Goal: Task Accomplishment & Management: Manage account settings

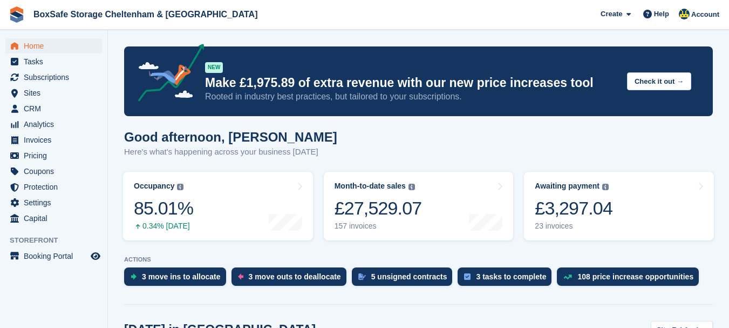
click at [56, 78] on span "Subscriptions" at bounding box center [56, 77] width 65 height 15
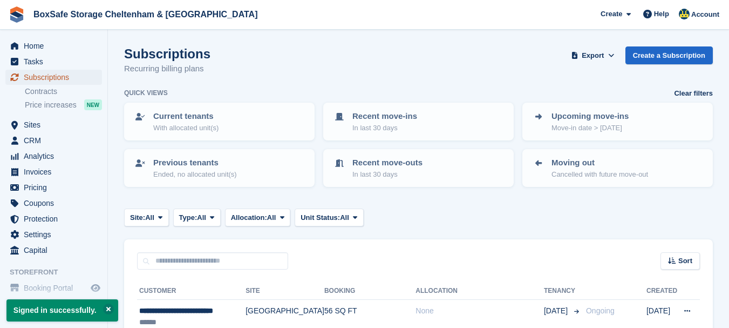
click at [49, 76] on span "Subscriptions" at bounding box center [56, 77] width 65 height 15
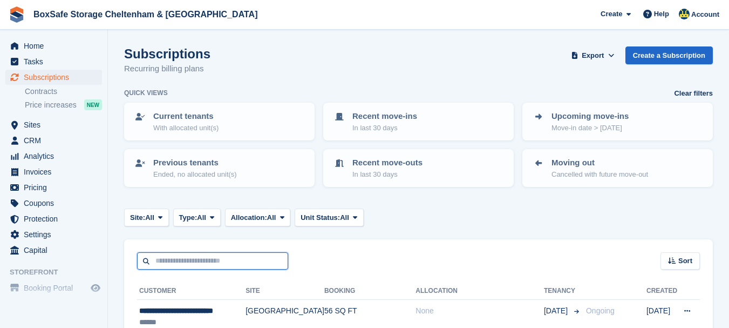
click at [178, 264] on input "text" at bounding box center [212, 261] width 151 height 18
type input "*****"
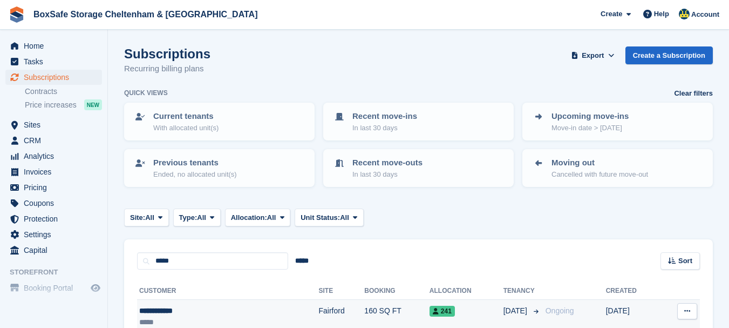
click at [174, 317] on div "*****" at bounding box center [189, 321] width 101 height 11
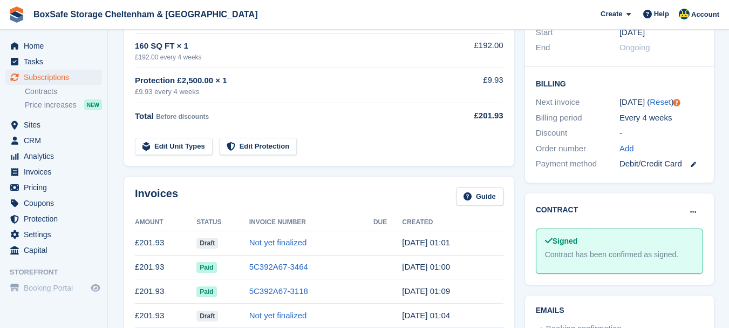
scroll to position [239, 0]
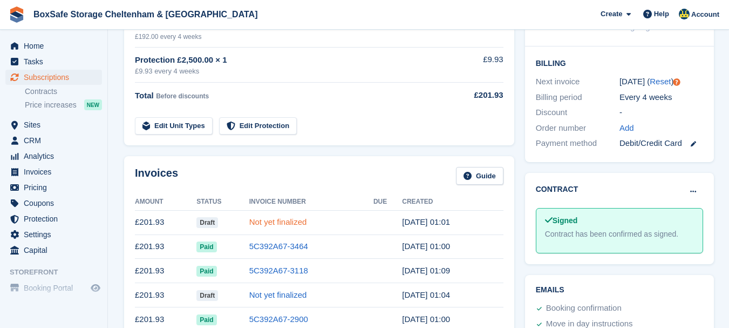
click at [271, 225] on link "Not yet finalized" at bounding box center [278, 221] width 58 height 9
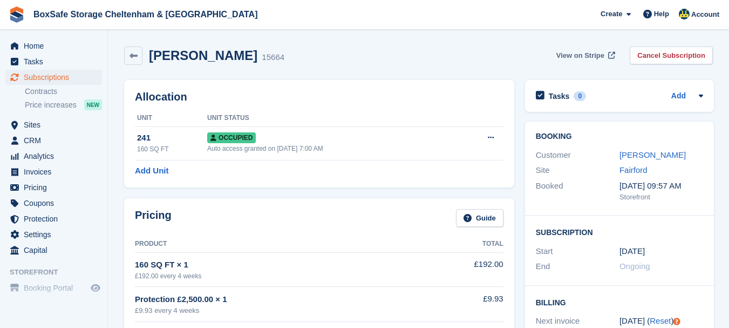
click at [581, 54] on span "View on Stripe" at bounding box center [580, 55] width 48 height 11
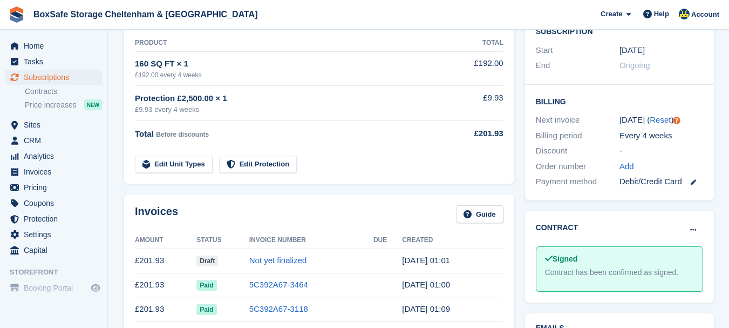
scroll to position [216, 0]
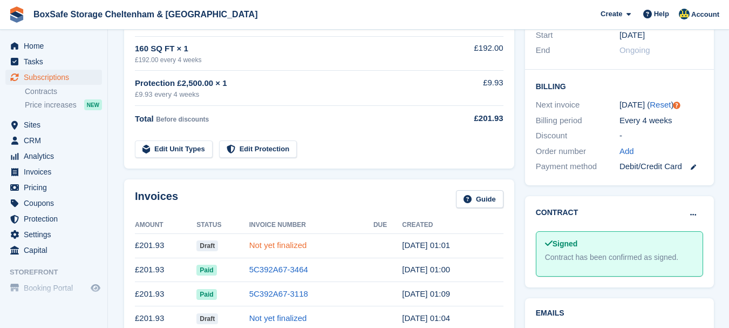
click at [274, 246] on link "Not yet finalized" at bounding box center [278, 244] width 58 height 9
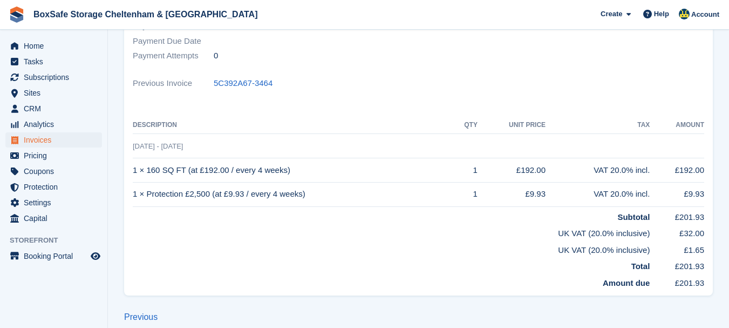
scroll to position [214, 0]
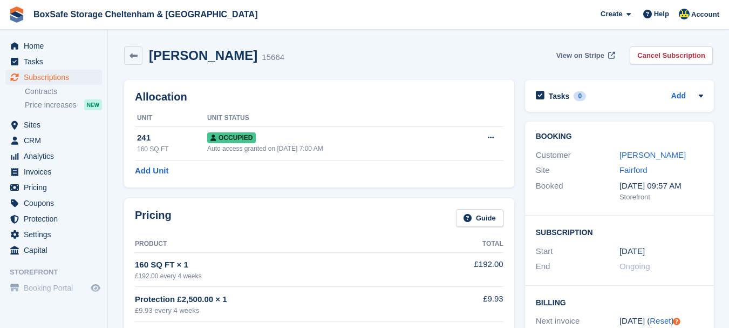
click at [586, 56] on span "View on Stripe" at bounding box center [580, 55] width 48 height 11
click at [50, 49] on span "Home" at bounding box center [56, 45] width 65 height 15
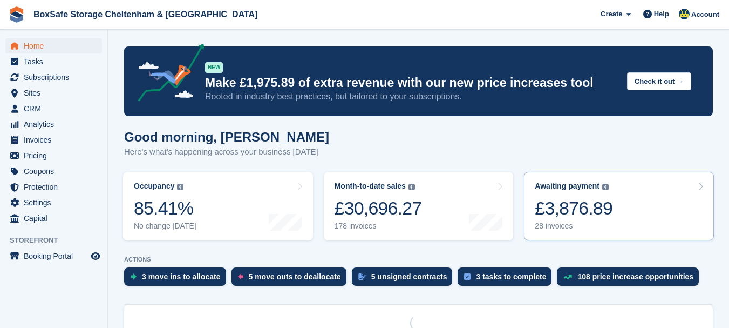
click at [573, 208] on div "£3,876.89" at bounding box center [574, 208] width 78 height 22
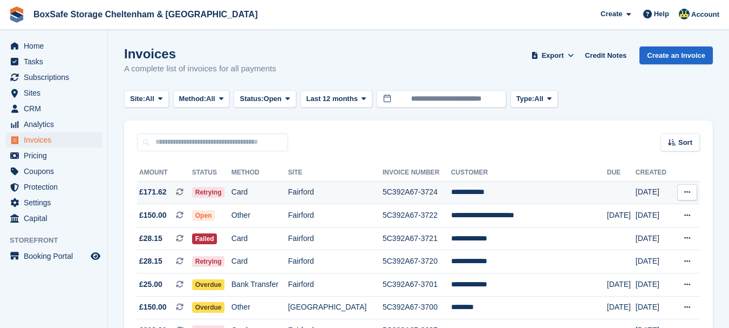
click at [476, 193] on td "**********" at bounding box center [529, 192] width 156 height 23
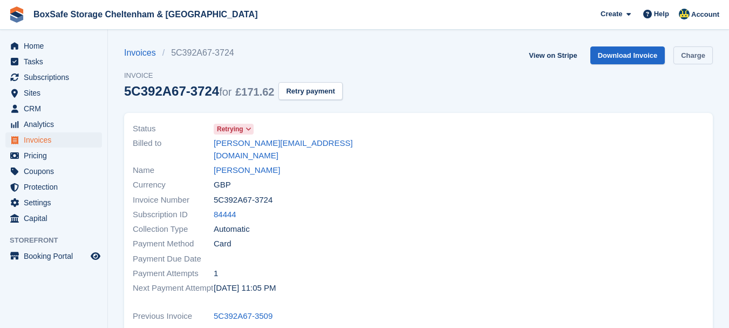
click at [686, 62] on link "Charge" at bounding box center [692, 55] width 39 height 18
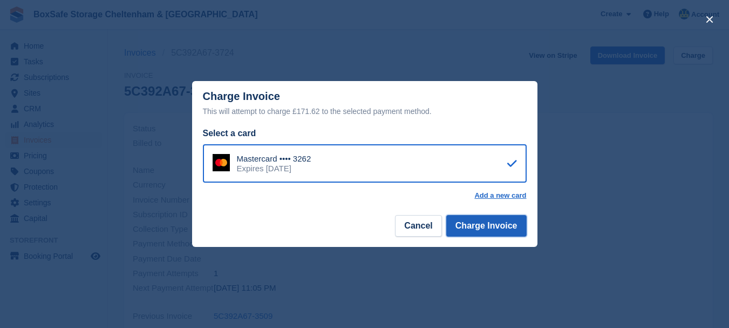
click at [491, 227] on button "Charge Invoice" at bounding box center [486, 226] width 80 height 22
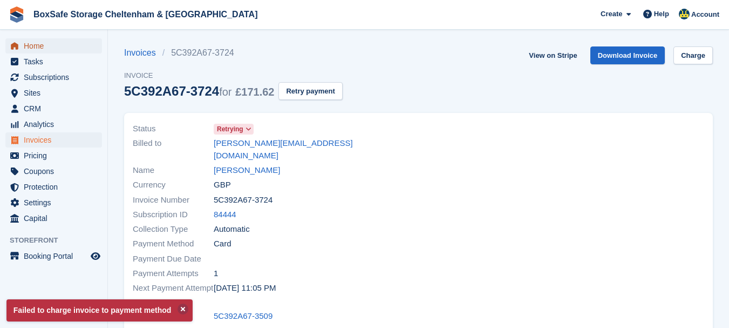
click at [40, 51] on span "Home" at bounding box center [56, 45] width 65 height 15
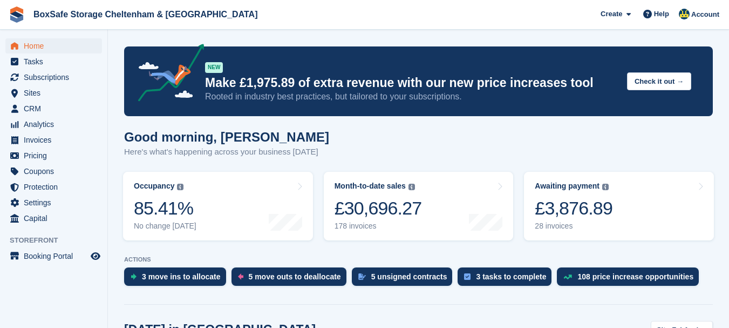
click at [608, 205] on link "Awaiting payment The total outstanding balance on all open invoices. £3,876.89 …" at bounding box center [619, 206] width 190 height 69
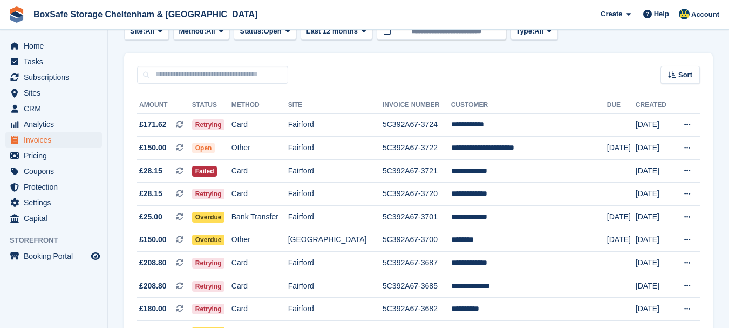
scroll to position [89, 0]
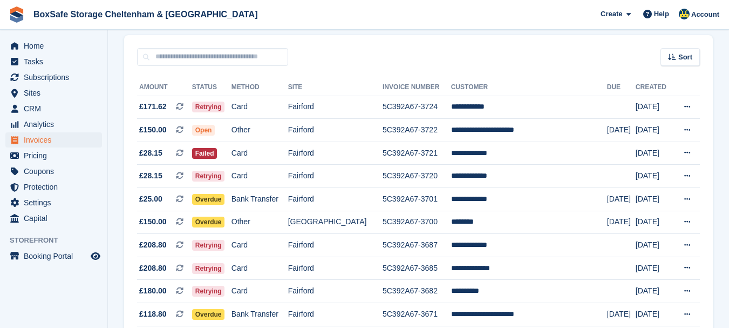
click at [728, 92] on html "BoxSafe Storage Cheltenham & [GEOGRAPHIC_DATA] Create Subscription Invoice Cont…" at bounding box center [364, 79] width 729 height 328
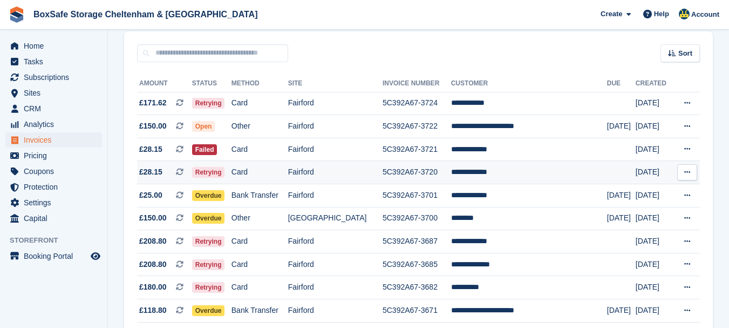
click at [488, 172] on td "**********" at bounding box center [529, 172] width 156 height 23
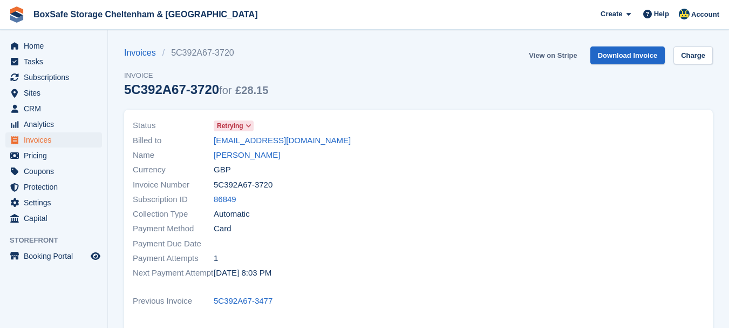
click at [553, 55] on link "View on Stripe" at bounding box center [552, 55] width 57 height 18
click at [36, 46] on span "Home" at bounding box center [56, 45] width 65 height 15
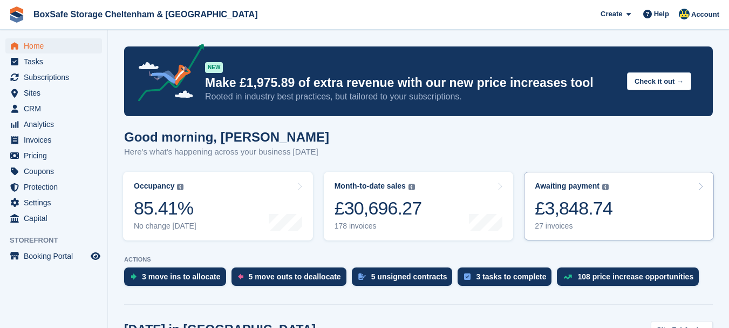
click at [573, 190] on div "Awaiting payment" at bounding box center [567, 185] width 65 height 9
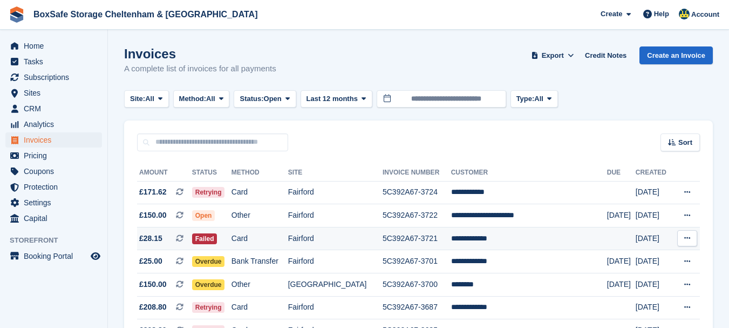
click at [481, 241] on td "**********" at bounding box center [529, 238] width 156 height 23
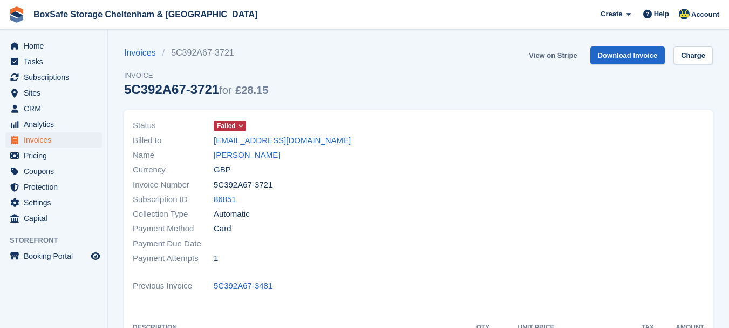
click at [558, 54] on link "View on Stripe" at bounding box center [552, 55] width 57 height 18
click at [65, 37] on div "Home Tasks Subscriptions Subscriptions Subscriptions Contracts Price increases …" at bounding box center [53, 130] width 107 height 192
drag, startPoint x: 56, startPoint y: 45, endPoint x: 65, endPoint y: 37, distance: 12.6
click at [65, 37] on div "Home Tasks Subscriptions Subscriptions Subscriptions Contracts Price increases …" at bounding box center [53, 130] width 107 height 192
click at [43, 47] on span "Home" at bounding box center [56, 45] width 65 height 15
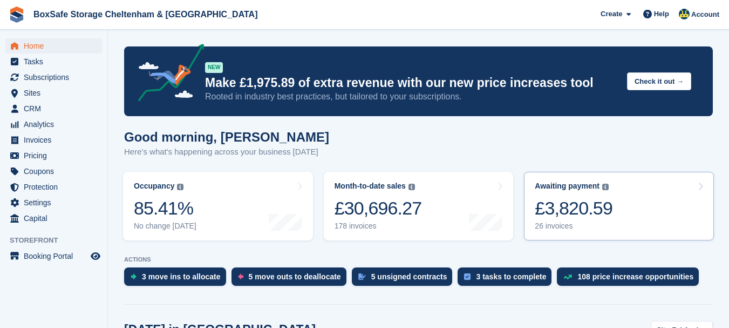
click at [569, 211] on div "£3,820.59" at bounding box center [574, 208] width 78 height 22
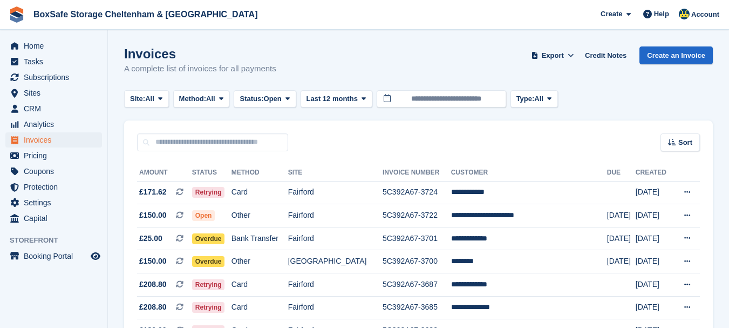
click at [728, 0] on html "BoxSafe Storage Cheltenham & [GEOGRAPHIC_DATA] Create Subscription Invoice Cont…" at bounding box center [364, 164] width 729 height 328
click at [45, 76] on span "Subscriptions" at bounding box center [56, 77] width 65 height 15
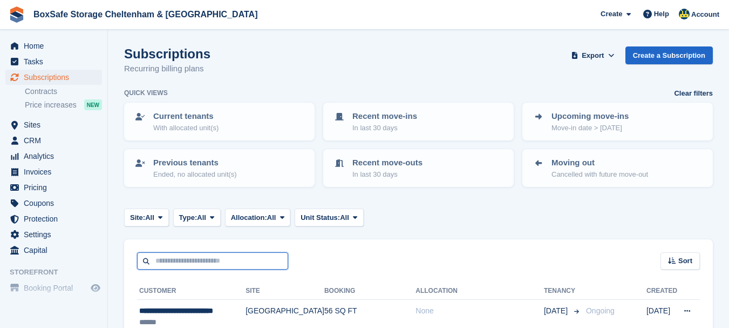
click at [188, 264] on input "text" at bounding box center [212, 261] width 151 height 18
type input "***"
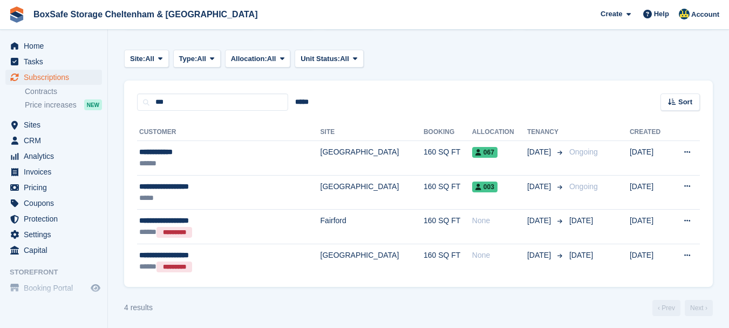
scroll to position [163, 0]
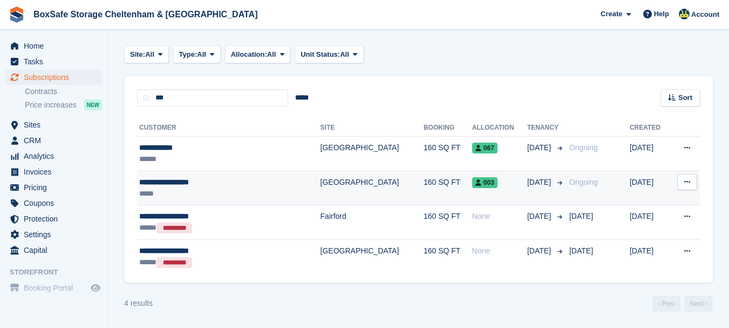
click at [173, 179] on div "**********" at bounding box center [208, 181] width 138 height 11
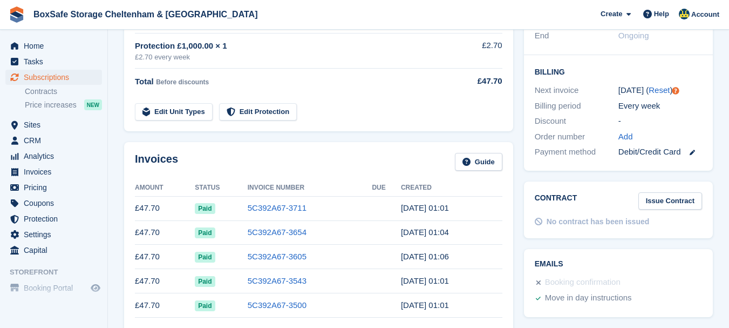
scroll to position [237, 0]
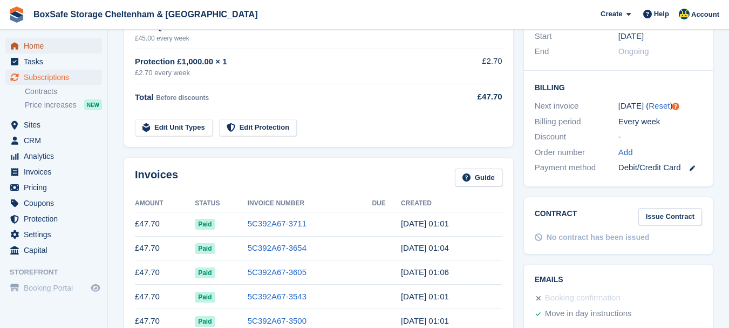
click at [56, 46] on span "Home" at bounding box center [56, 45] width 65 height 15
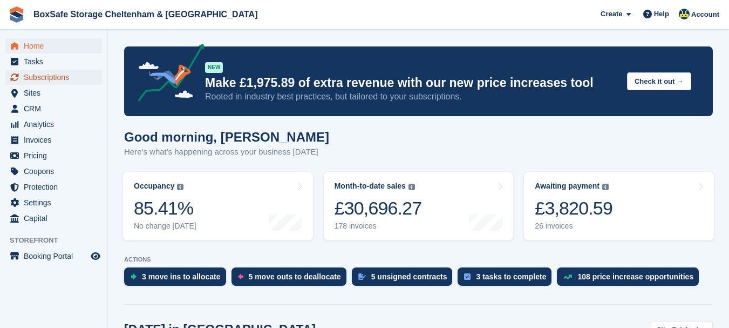
click at [43, 76] on span "Subscriptions" at bounding box center [56, 77] width 65 height 15
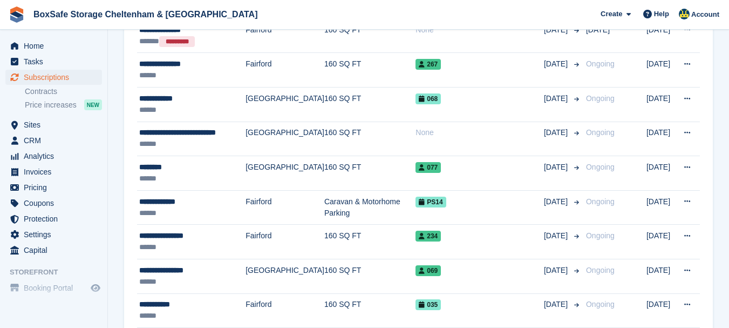
scroll to position [322, 0]
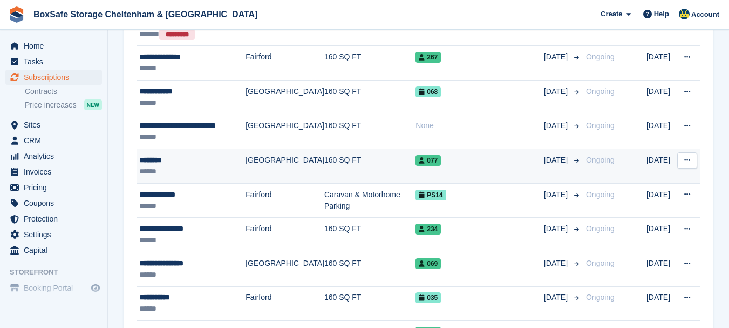
click at [170, 157] on div "********" at bounding box center [192, 159] width 106 height 11
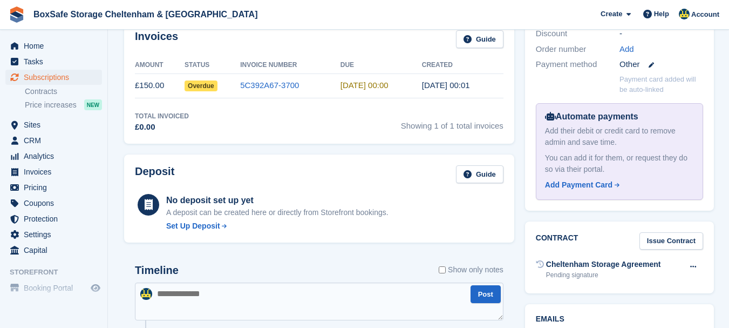
scroll to position [343, 0]
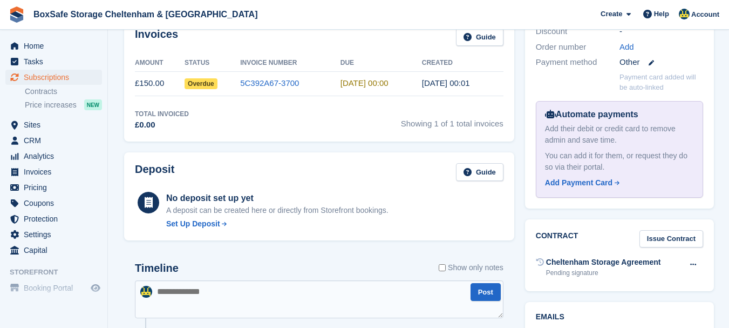
click at [489, 215] on div "No deposit set up yet A deposit can be created here or directly from Storefront…" at bounding box center [319, 209] width 369 height 40
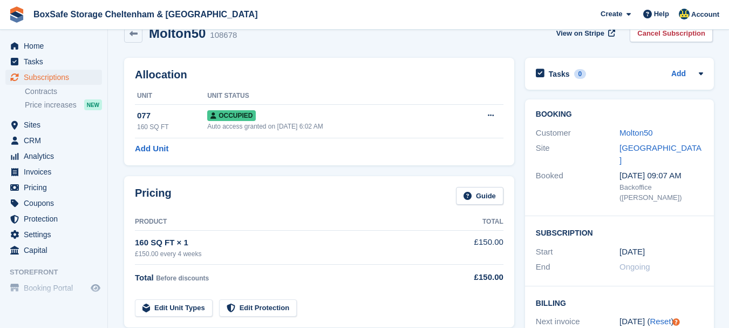
scroll to position [0, 0]
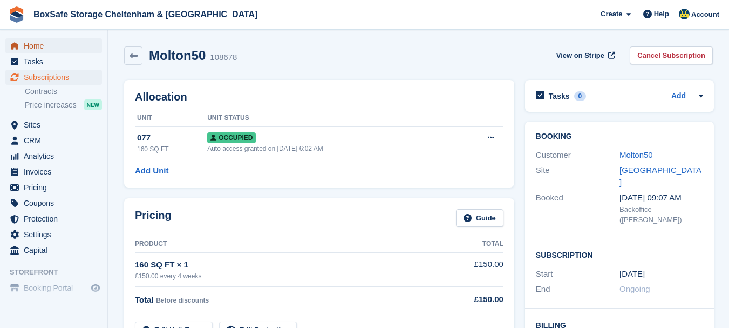
click at [54, 50] on span "Home" at bounding box center [56, 45] width 65 height 15
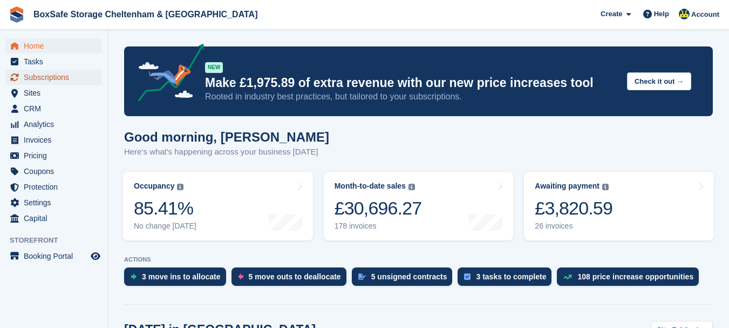
click at [55, 80] on span "Subscriptions" at bounding box center [56, 77] width 65 height 15
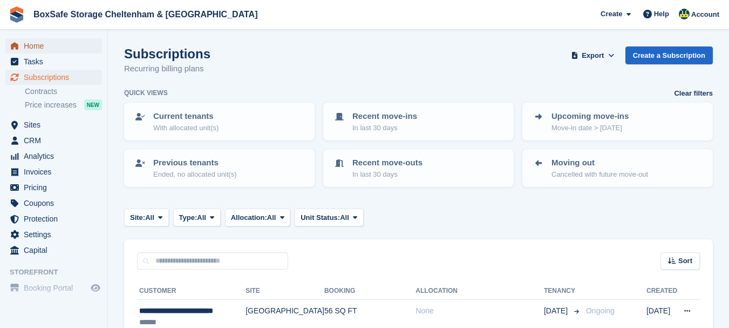
click at [46, 43] on span "Home" at bounding box center [56, 45] width 65 height 15
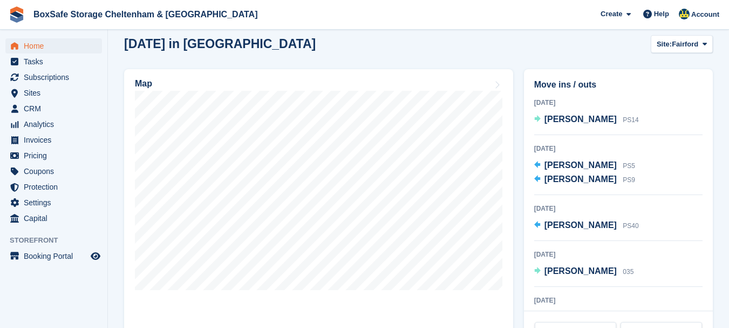
scroll to position [312, 0]
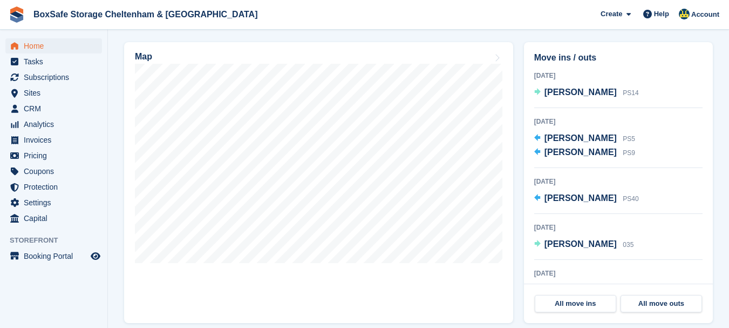
drag, startPoint x: 736, startPoint y: 87, endPoint x: 736, endPoint y: 174, distance: 87.4
click at [80, 46] on span "Home" at bounding box center [56, 45] width 65 height 15
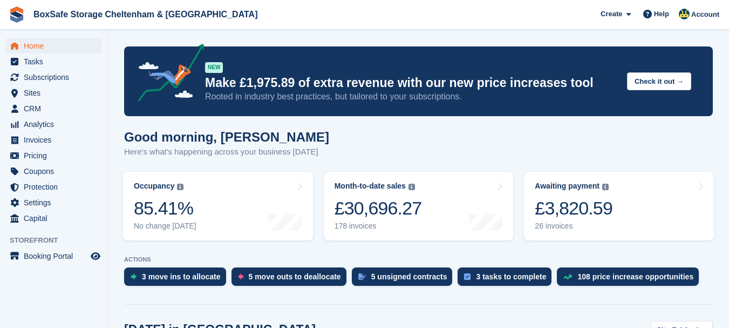
click at [572, 209] on div "£3,820.59" at bounding box center [574, 208] width 78 height 22
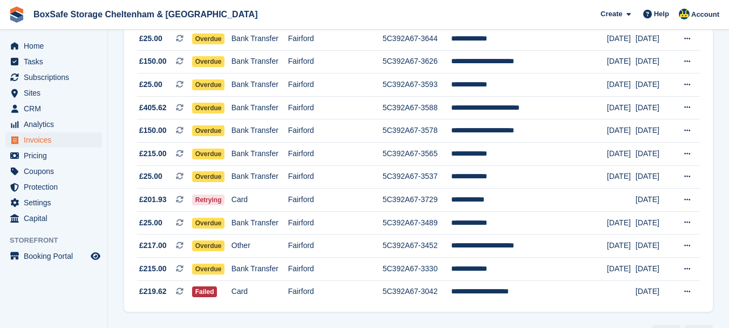
scroll to position [504, 0]
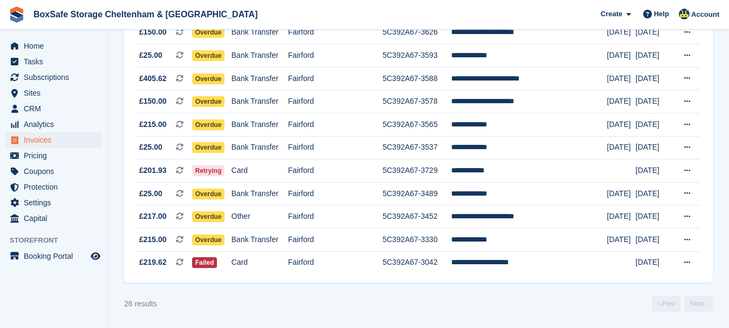
click at [51, 49] on span "Home" at bounding box center [56, 45] width 65 height 15
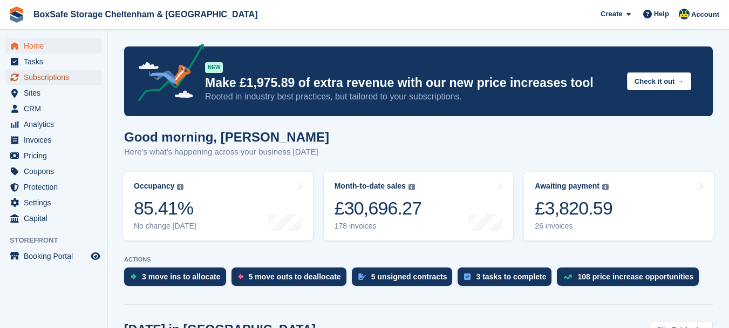
click at [58, 81] on span "Subscriptions" at bounding box center [56, 77] width 65 height 15
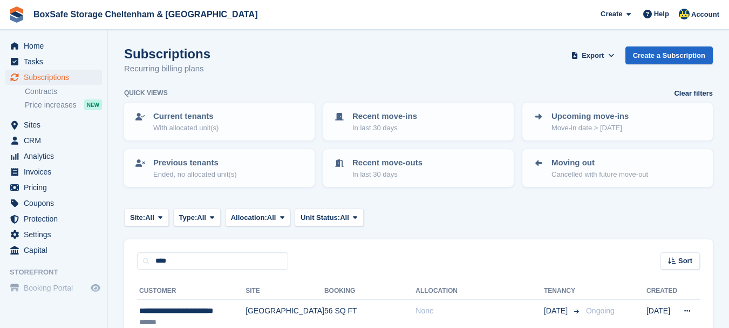
type input "****"
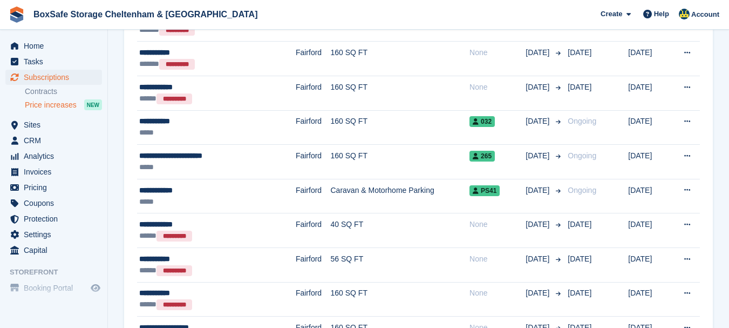
scroll to position [324, 0]
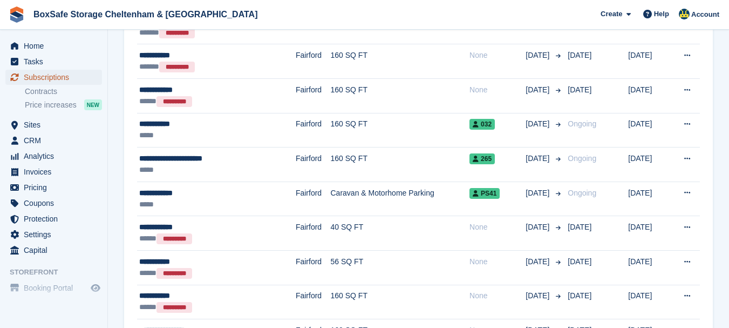
click at [62, 76] on span "Subscriptions" at bounding box center [56, 77] width 65 height 15
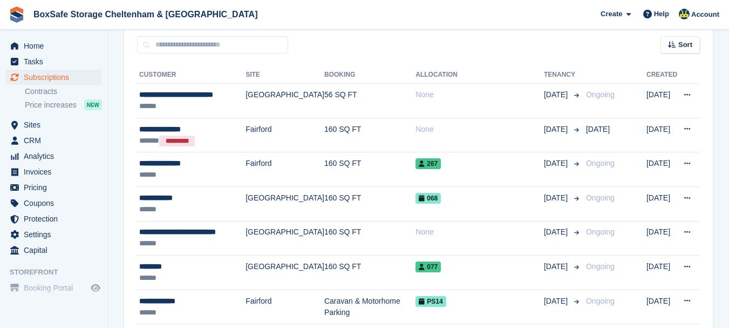
scroll to position [237, 0]
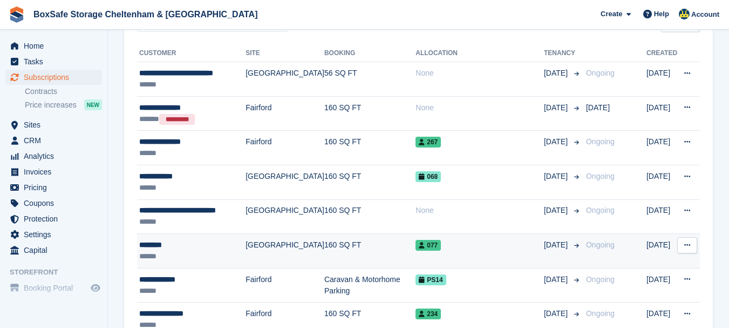
click at [153, 240] on div "********" at bounding box center [192, 244] width 106 height 11
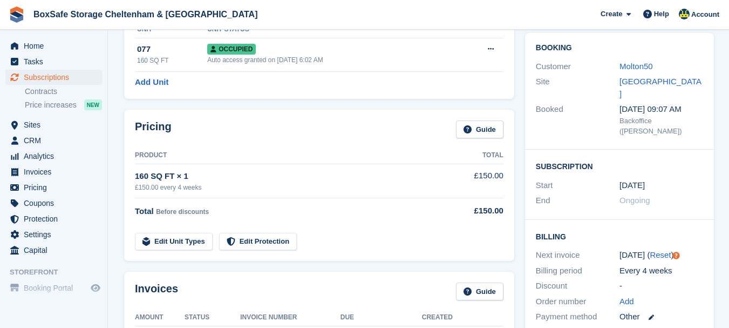
scroll to position [73, 0]
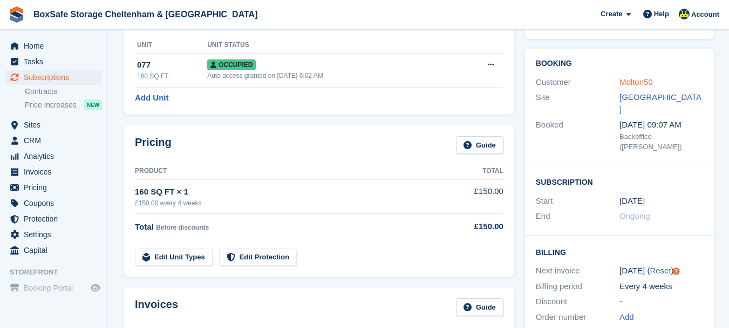
click at [631, 77] on link "Molton50" at bounding box center [635, 81] width 33 height 9
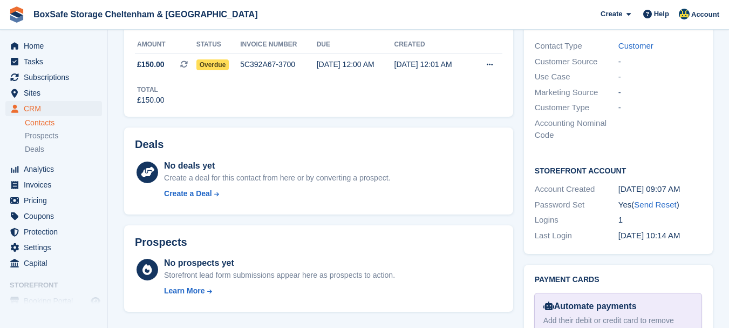
scroll to position [302, 0]
click at [651, 199] on link "Send Reset" at bounding box center [655, 203] width 42 height 9
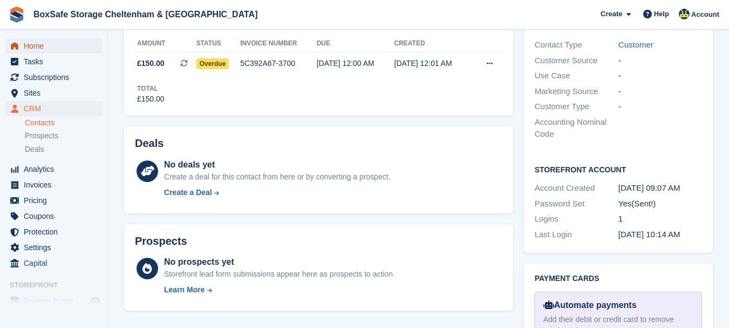
click at [65, 47] on span "Home" at bounding box center [56, 45] width 65 height 15
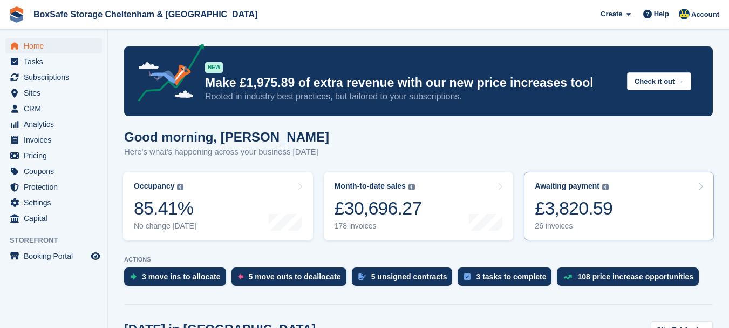
click at [572, 204] on div "£3,820.59" at bounding box center [574, 208] width 78 height 22
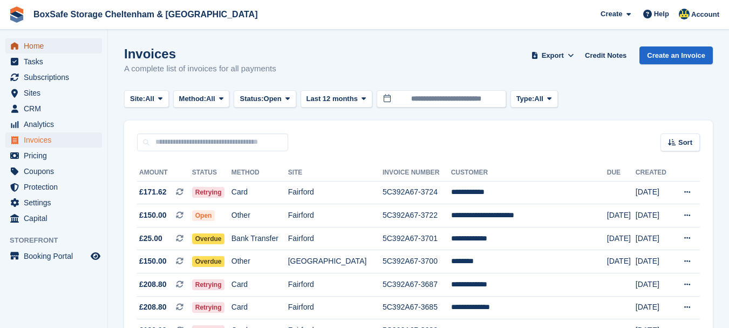
click at [62, 49] on span "Home" at bounding box center [56, 45] width 65 height 15
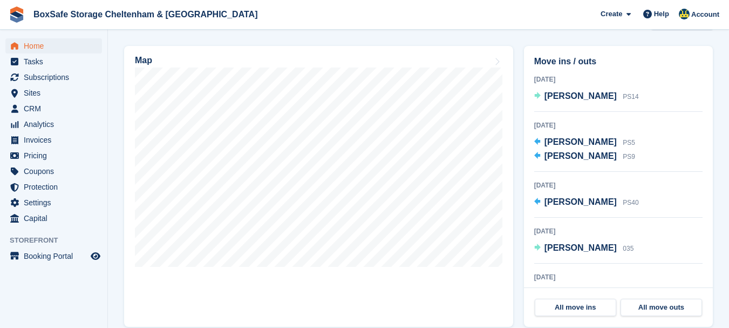
scroll to position [326, 0]
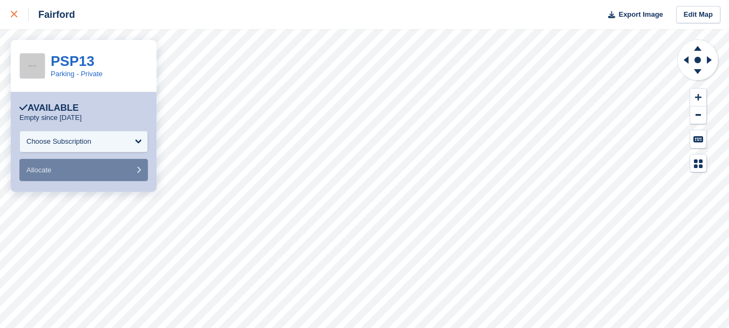
click at [21, 20] on div at bounding box center [20, 14] width 18 height 13
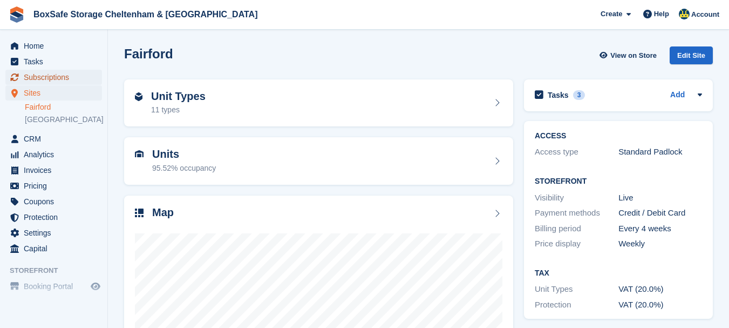
click at [53, 74] on span "Subscriptions" at bounding box center [56, 77] width 65 height 15
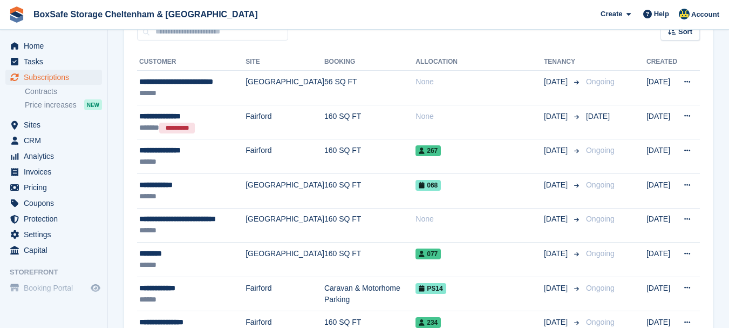
scroll to position [231, 0]
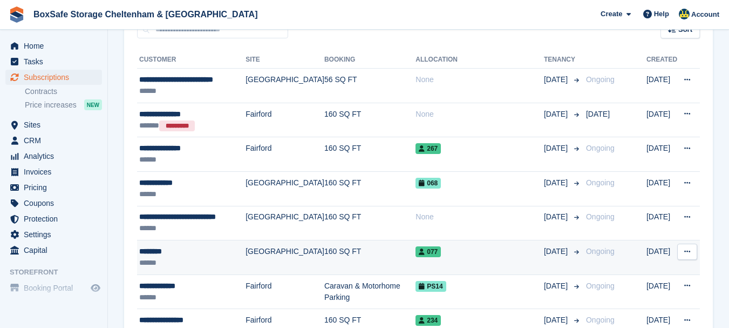
click at [151, 248] on div "********" at bounding box center [192, 250] width 106 height 11
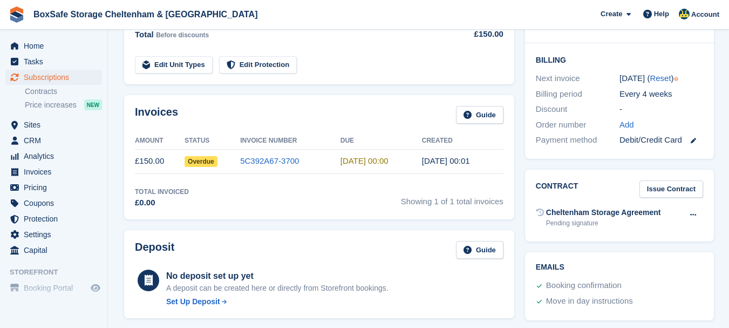
drag, startPoint x: 735, startPoint y: 85, endPoint x: 736, endPoint y: 155, distance: 70.2
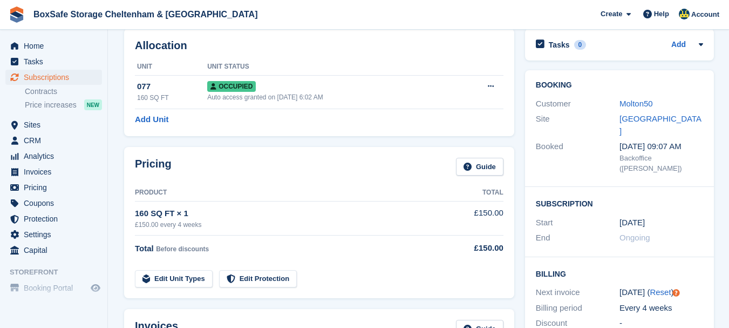
scroll to position [45, 0]
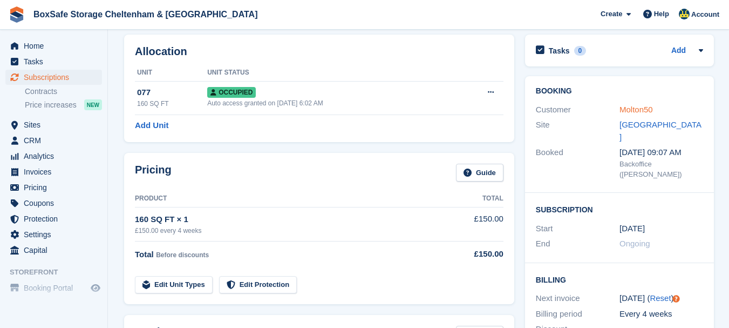
click at [627, 113] on link "Molton50" at bounding box center [635, 109] width 33 height 9
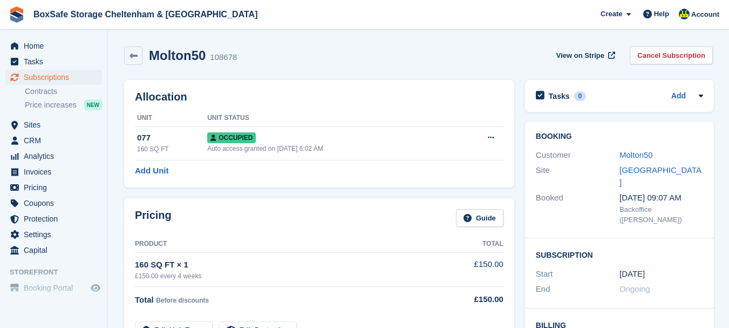
scroll to position [22, 0]
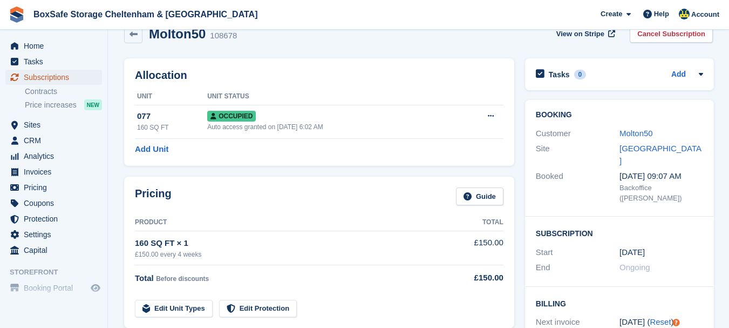
click at [77, 76] on span "Subscriptions" at bounding box center [56, 77] width 65 height 15
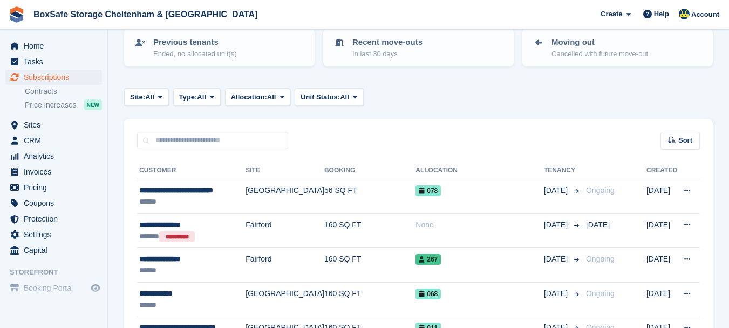
scroll to position [129, 0]
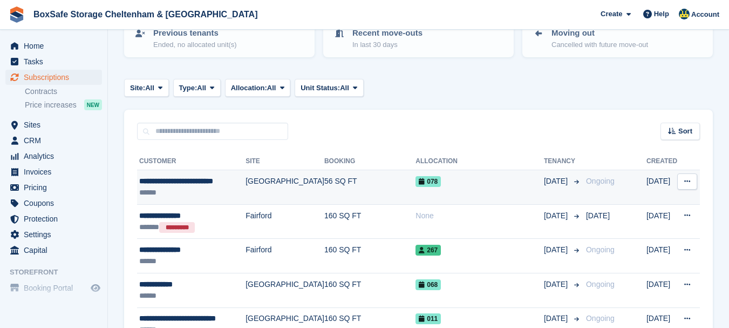
click at [157, 177] on div "**********" at bounding box center [192, 180] width 106 height 11
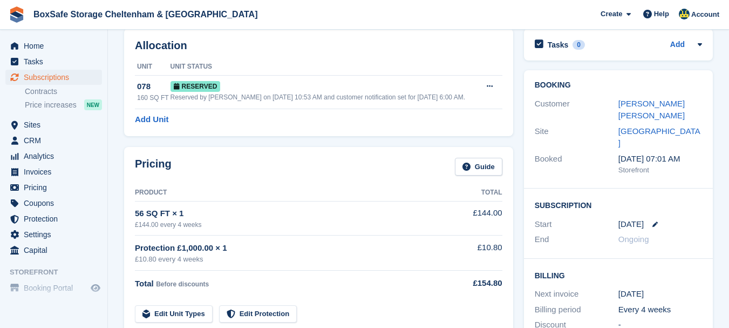
scroll to position [21, 0]
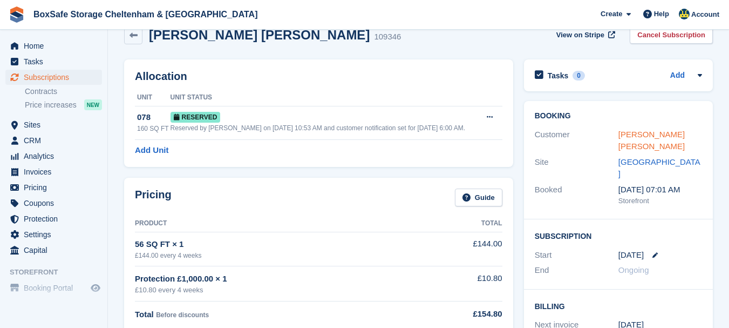
click at [632, 129] on link "[PERSON_NAME] [PERSON_NAME]" at bounding box center [651, 140] width 66 height 22
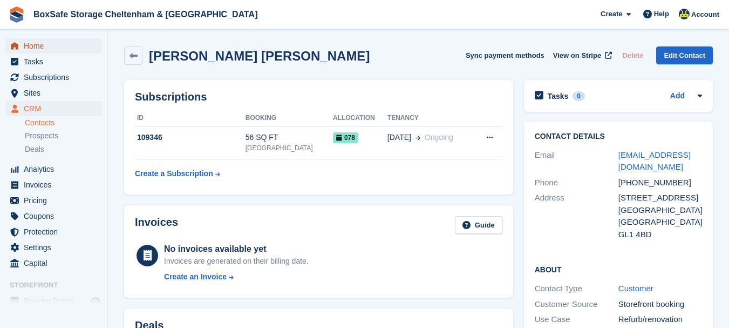
click at [39, 45] on span "Home" at bounding box center [56, 45] width 65 height 15
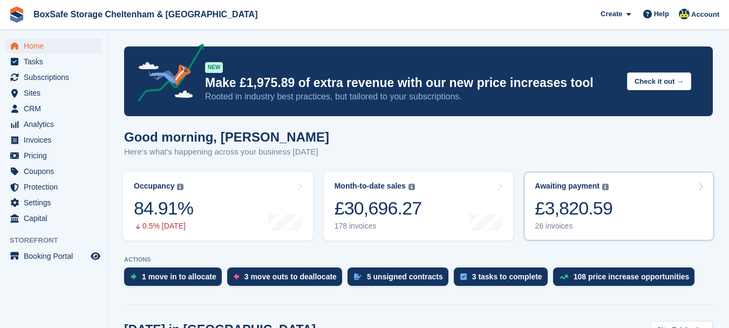
click at [580, 207] on div "£3,820.59" at bounding box center [574, 208] width 78 height 22
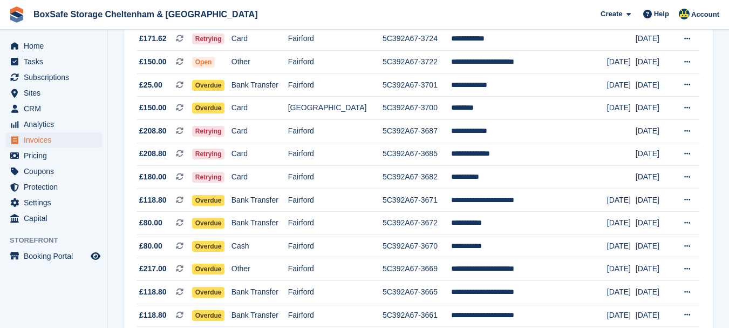
scroll to position [145, 0]
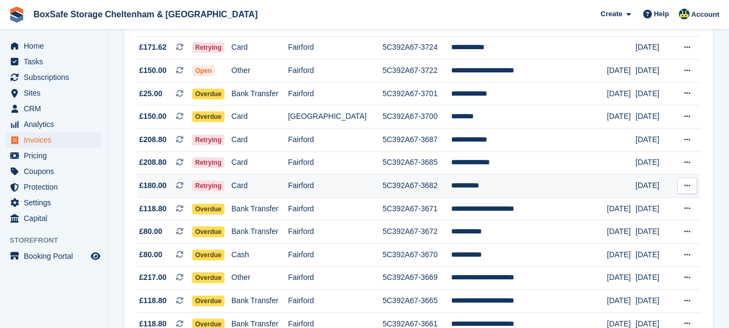
click at [485, 190] on td "**********" at bounding box center [529, 185] width 156 height 23
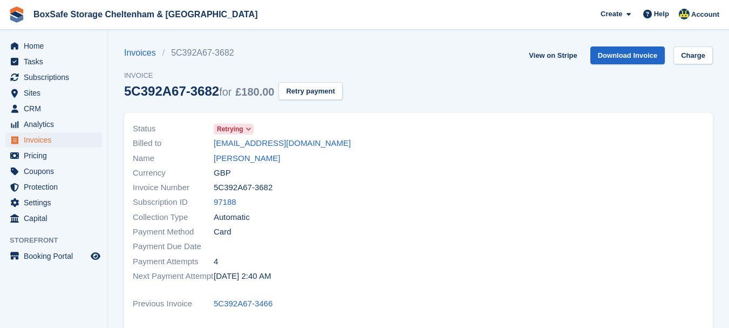
click at [713, 62] on section "Invoices 5C392A67-3682 Invoice 5C392A67-3682 for £180.00 Retry payment View on …" at bounding box center [418, 312] width 621 height 625
click at [688, 64] on link "Charge" at bounding box center [692, 55] width 39 height 18
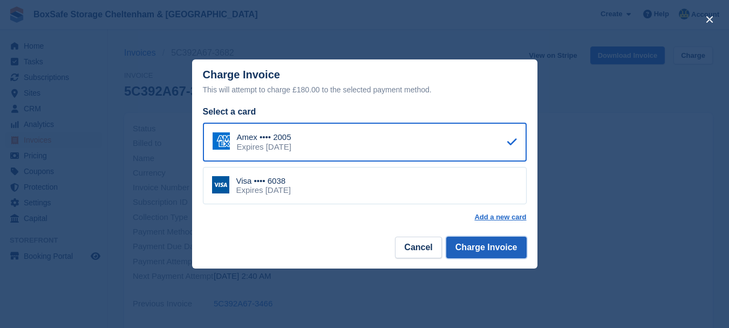
click at [490, 247] on button "Charge Invoice" at bounding box center [486, 247] width 80 height 22
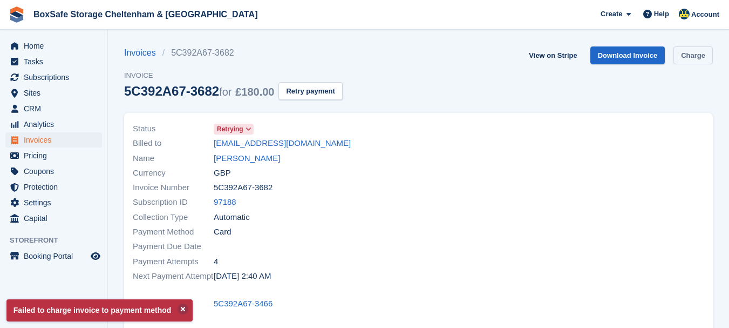
click at [690, 60] on link "Charge" at bounding box center [692, 55] width 39 height 18
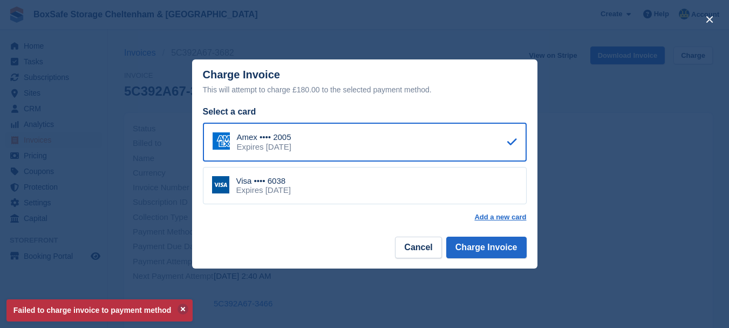
click at [428, 194] on div "Visa •••• 6038 Expires July 2026" at bounding box center [365, 186] width 324 height 38
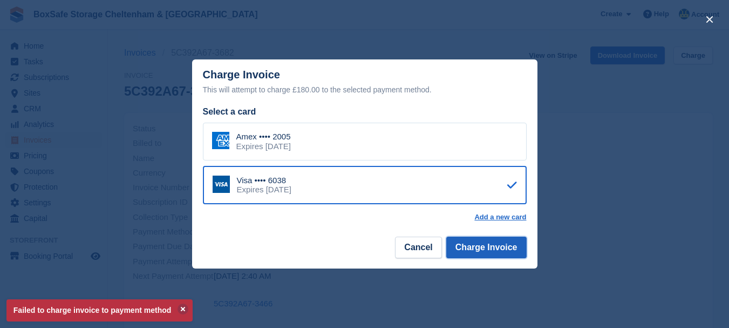
click at [474, 251] on button "Charge Invoice" at bounding box center [486, 247] width 80 height 22
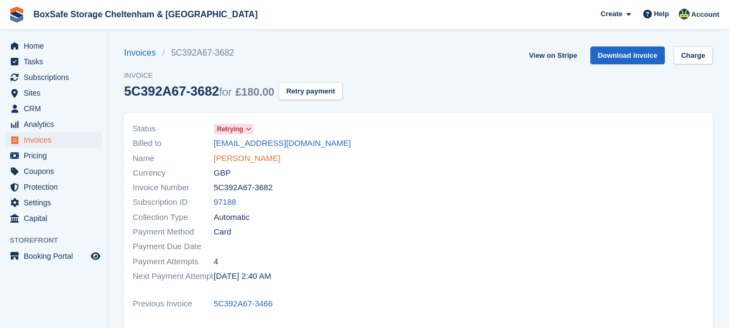
click at [235, 160] on link "Jo Bohling" at bounding box center [247, 158] width 66 height 12
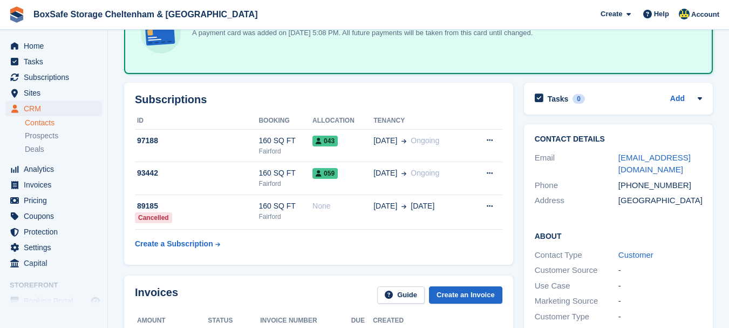
scroll to position [65, 0]
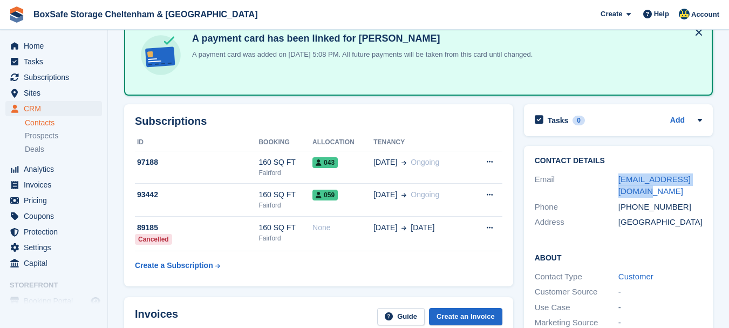
drag, startPoint x: 633, startPoint y: 188, endPoint x: 612, endPoint y: 181, distance: 22.7
click at [612, 181] on div "Email jo@thefameagency.co.uk" at bounding box center [618, 186] width 167 height 28
copy div "jo@thefameagency.co.uk"
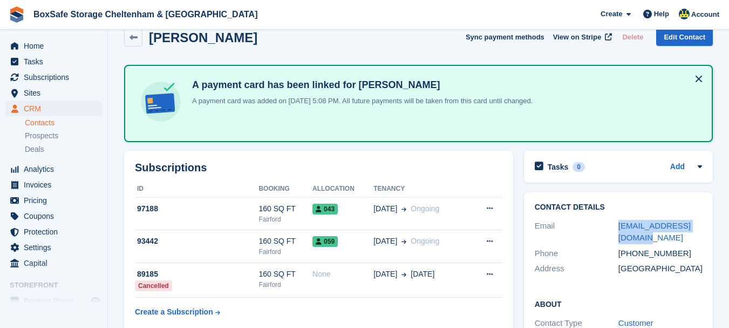
scroll to position [0, 0]
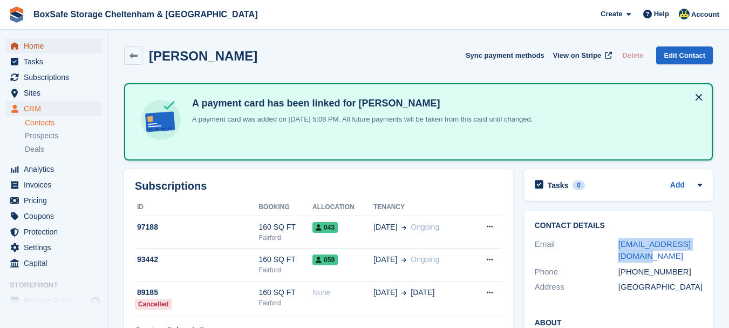
click at [33, 46] on span "Home" at bounding box center [56, 45] width 65 height 15
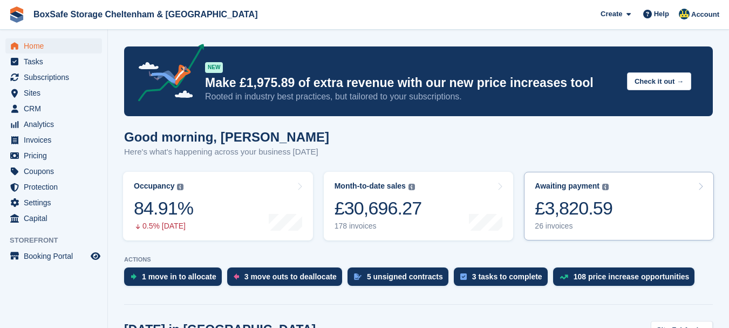
click at [564, 212] on div "£3,820.59" at bounding box center [574, 208] width 78 height 22
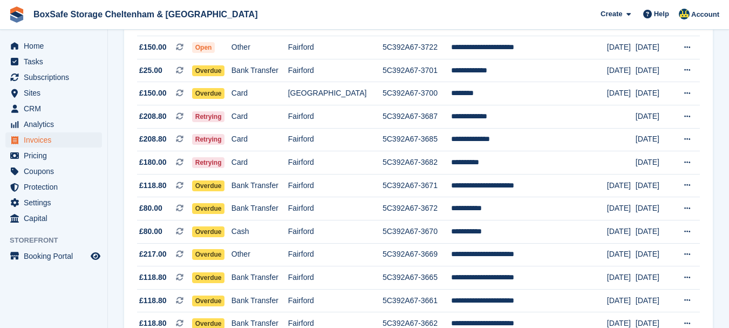
scroll to position [179, 0]
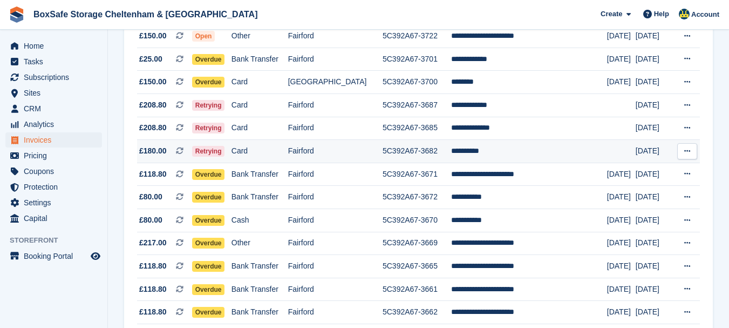
click at [478, 151] on td "**********" at bounding box center [529, 151] width 156 height 23
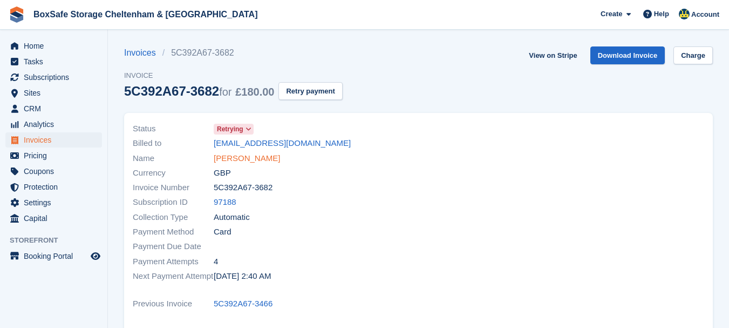
click at [246, 159] on link "Jo Bohling" at bounding box center [247, 158] width 66 height 12
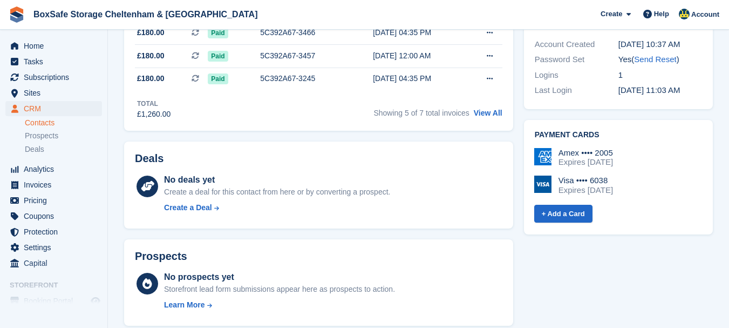
scroll to position [436, 0]
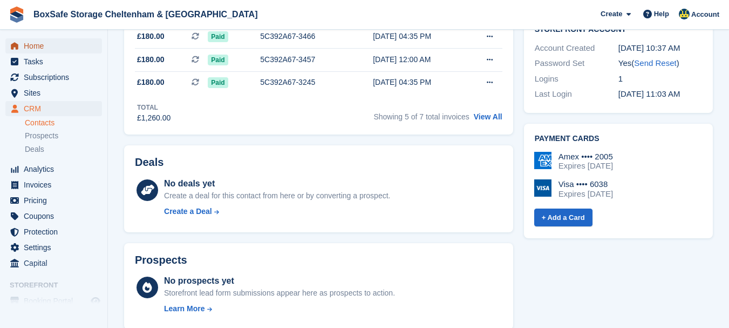
click at [52, 46] on span "Home" at bounding box center [56, 45] width 65 height 15
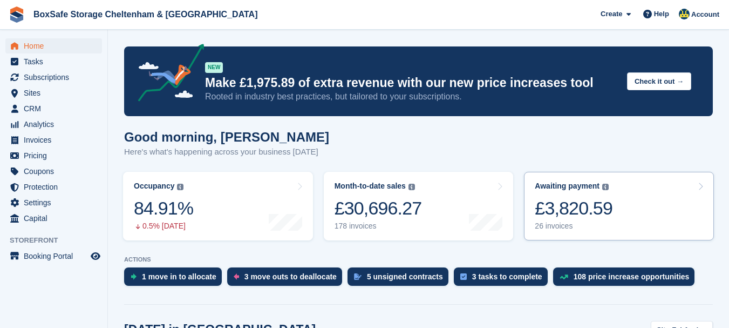
click at [564, 217] on div "£3,820.59" at bounding box center [574, 208] width 78 height 22
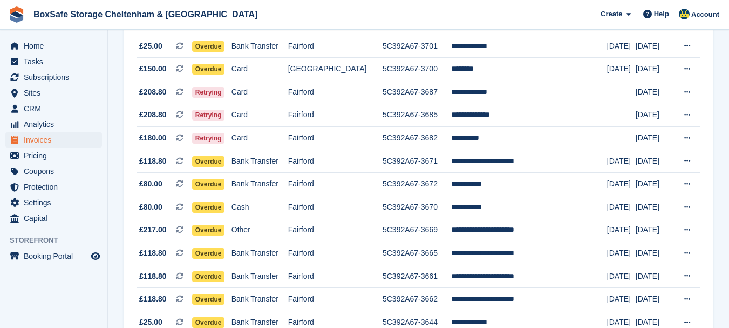
scroll to position [194, 0]
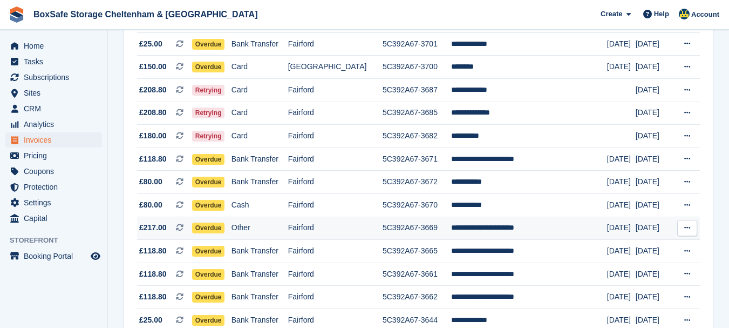
click at [528, 221] on td "**********" at bounding box center [529, 227] width 156 height 23
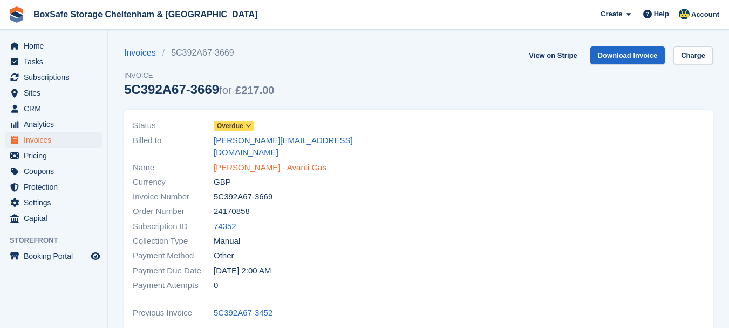
click at [271, 161] on link "[PERSON_NAME] - Avanti Gas" at bounding box center [270, 167] width 113 height 12
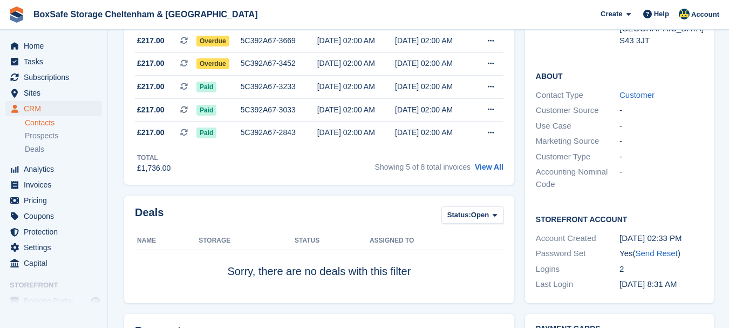
scroll to position [168, 0]
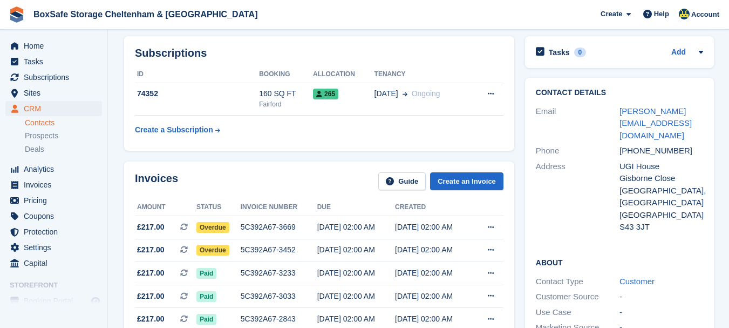
click at [167, 81] on th "ID" at bounding box center [197, 74] width 124 height 17
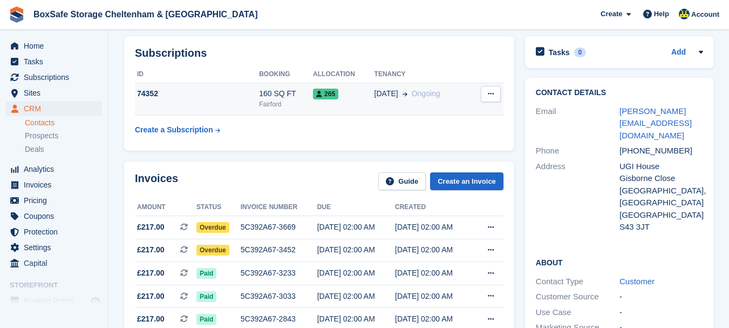
click at [166, 92] on div "74352" at bounding box center [197, 93] width 124 height 11
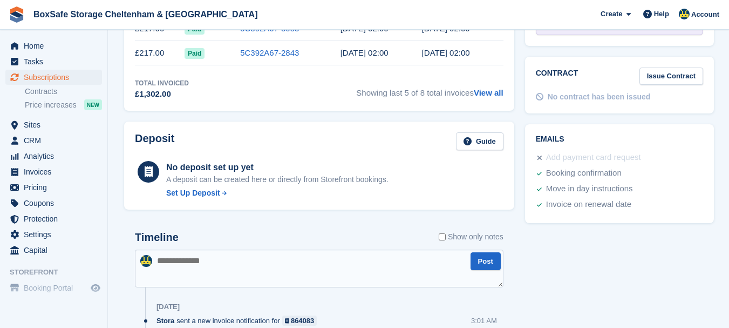
scroll to position [534, 0]
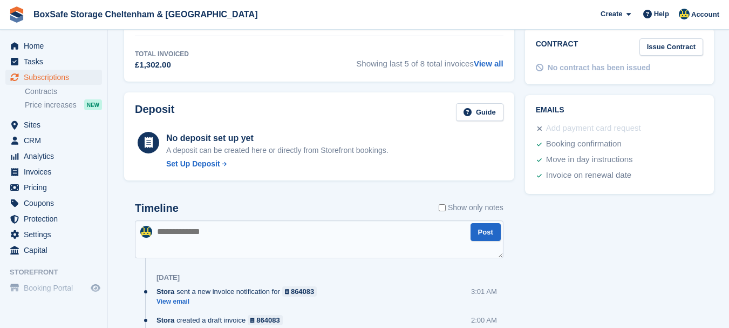
click at [246, 237] on textarea at bounding box center [319, 239] width 369 height 38
paste textarea "**********"
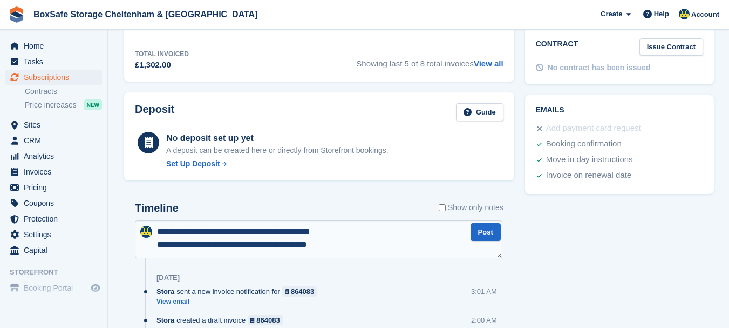
scroll to position [5, 0]
type textarea "**********"
click at [487, 230] on button "Post" at bounding box center [485, 232] width 30 height 18
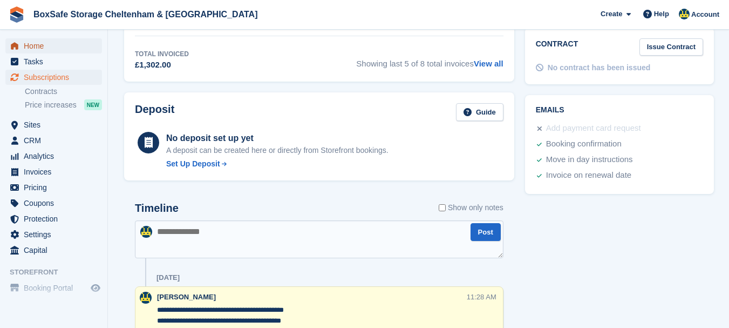
click at [39, 45] on span "Home" at bounding box center [56, 45] width 65 height 15
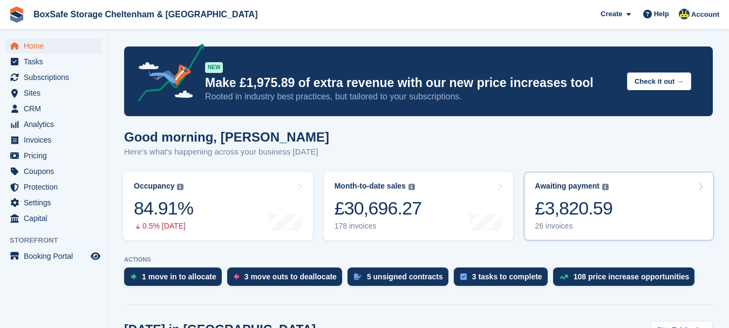
click at [574, 209] on div "£3,820.59" at bounding box center [574, 208] width 78 height 22
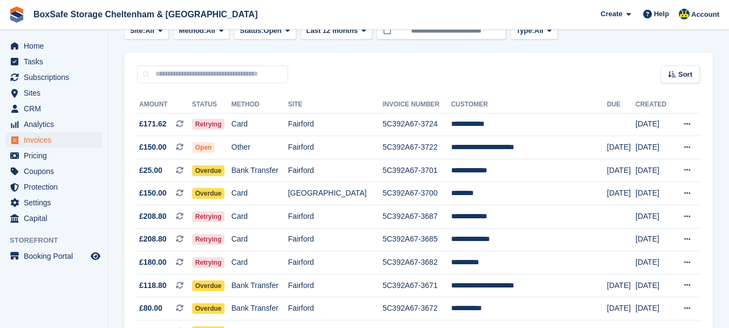
scroll to position [90, 0]
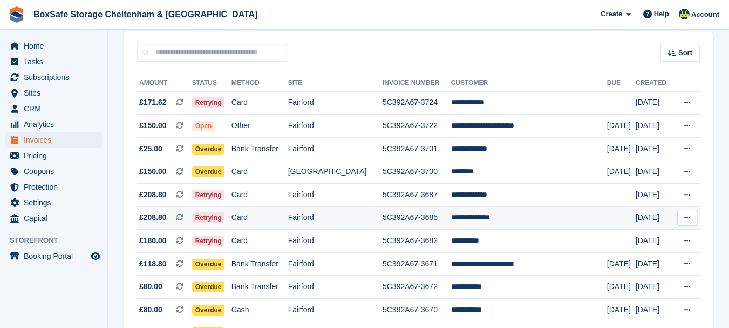
click at [476, 220] on td "**********" at bounding box center [529, 217] width 156 height 23
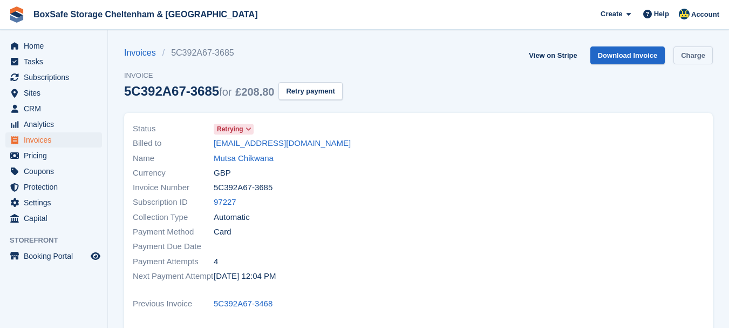
click at [702, 53] on link "Charge" at bounding box center [692, 55] width 39 height 18
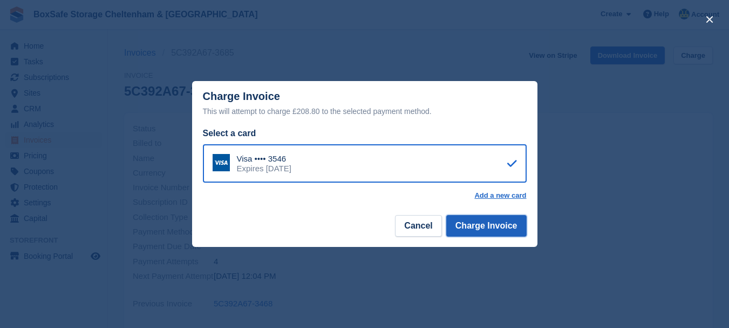
click at [479, 227] on button "Charge Invoice" at bounding box center [486, 226] width 80 height 22
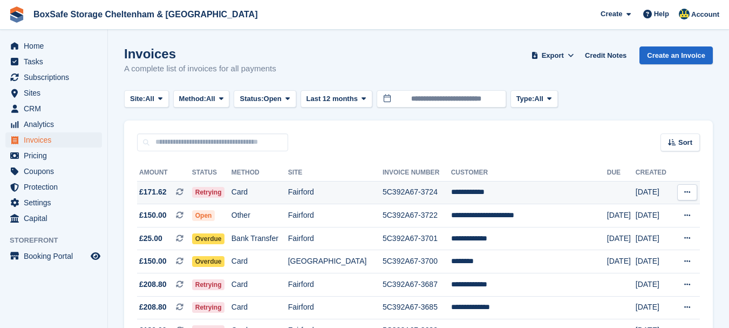
scroll to position [90, 0]
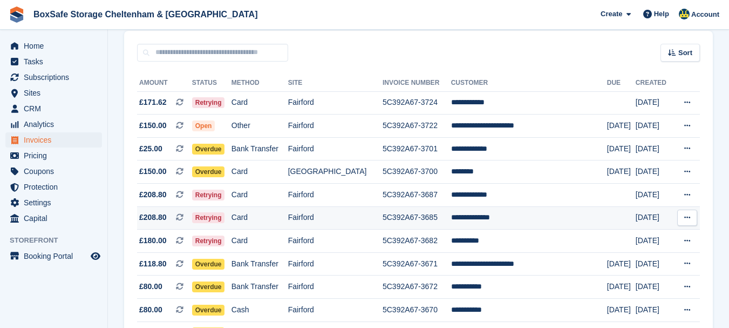
click at [476, 216] on td "**********" at bounding box center [529, 217] width 156 height 23
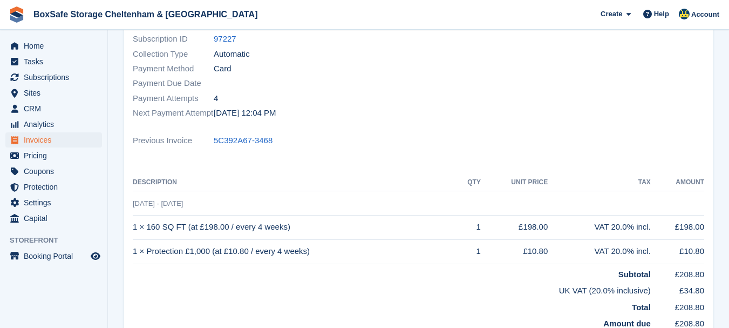
scroll to position [13, 0]
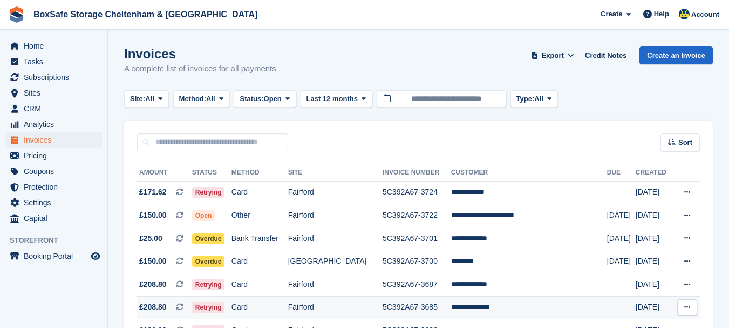
scroll to position [90, 0]
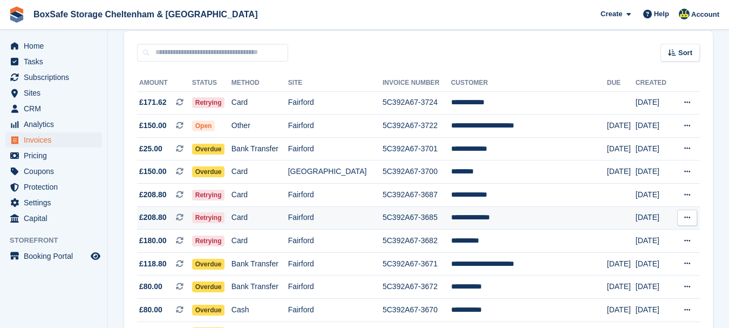
click at [474, 217] on td "**********" at bounding box center [529, 217] width 156 height 23
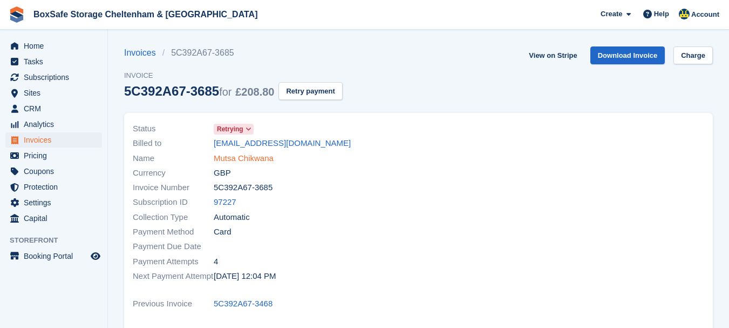
click at [255, 156] on link "Mutsa Chikwana" at bounding box center [244, 158] width 60 height 12
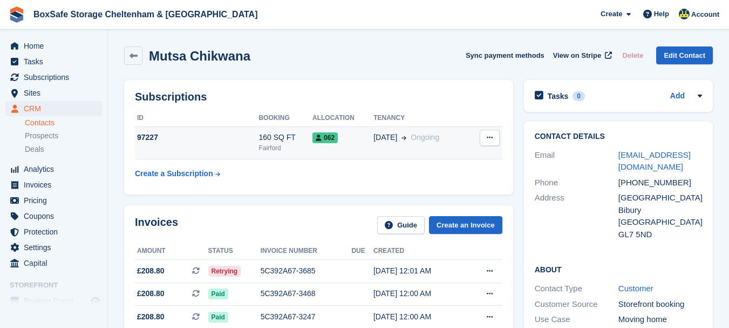
click at [192, 128] on td "97227" at bounding box center [197, 142] width 124 height 33
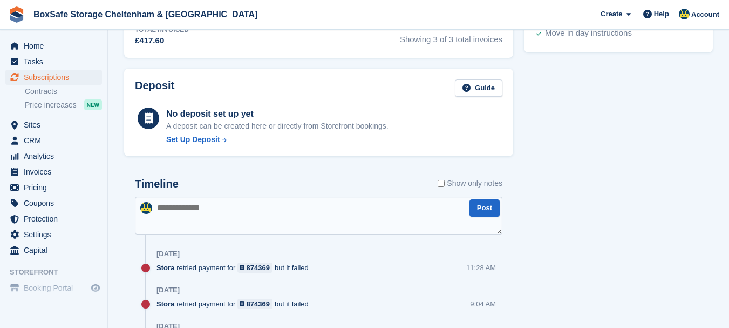
scroll to position [590, 0]
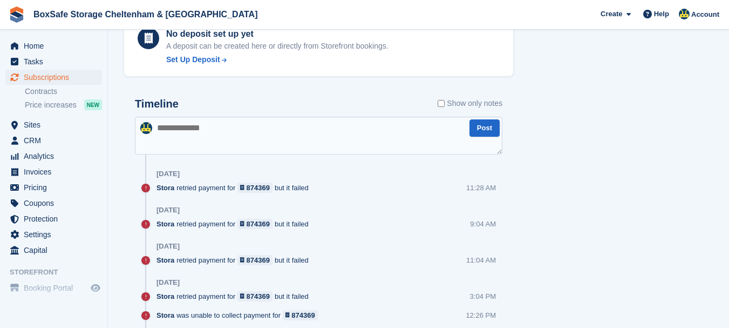
click at [226, 132] on textarea at bounding box center [318, 136] width 367 height 38
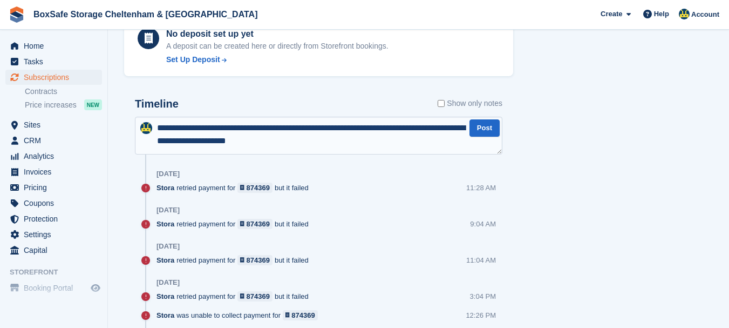
type textarea "**********"
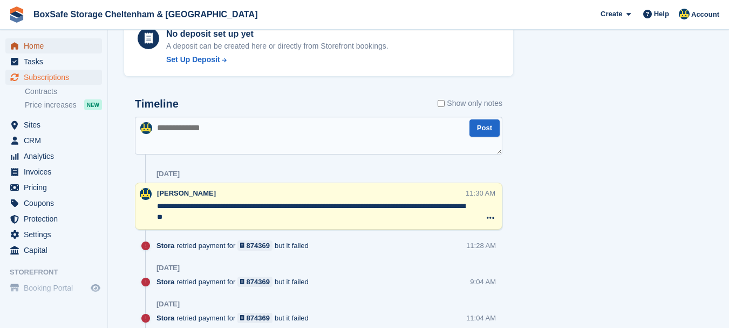
click at [43, 48] on span "Home" at bounding box center [56, 45] width 65 height 15
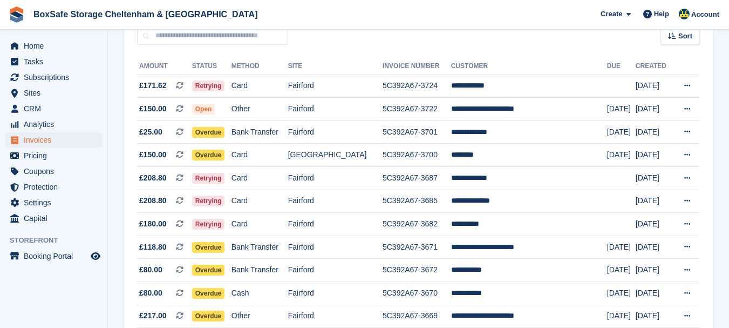
scroll to position [117, 0]
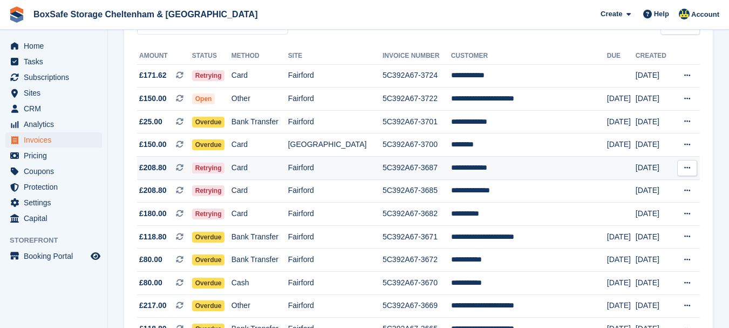
click at [483, 173] on td "**********" at bounding box center [529, 167] width 156 height 23
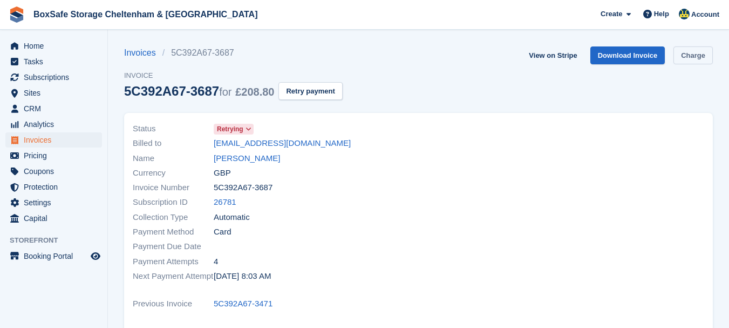
click at [707, 52] on link "Charge" at bounding box center [692, 55] width 39 height 18
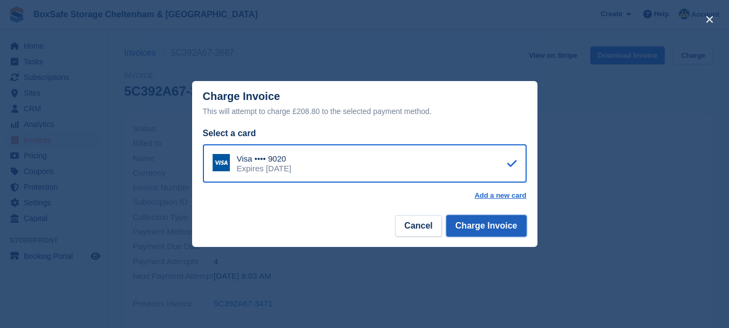
click at [478, 223] on button "Charge Invoice" at bounding box center [486, 226] width 80 height 22
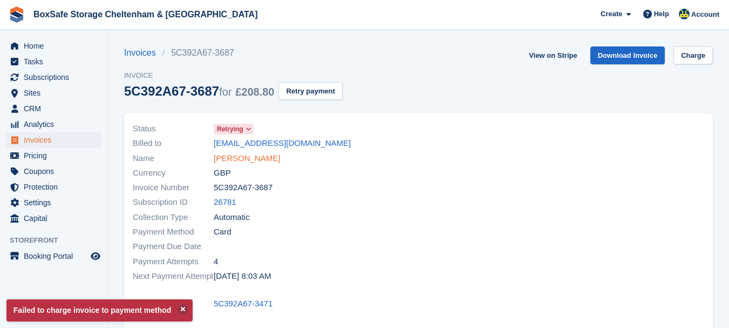
click at [238, 160] on link "Sarah Bedwell" at bounding box center [247, 158] width 66 height 12
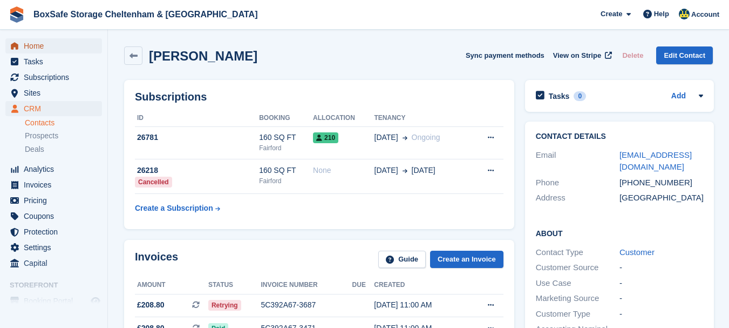
click at [38, 47] on span "Home" at bounding box center [56, 45] width 65 height 15
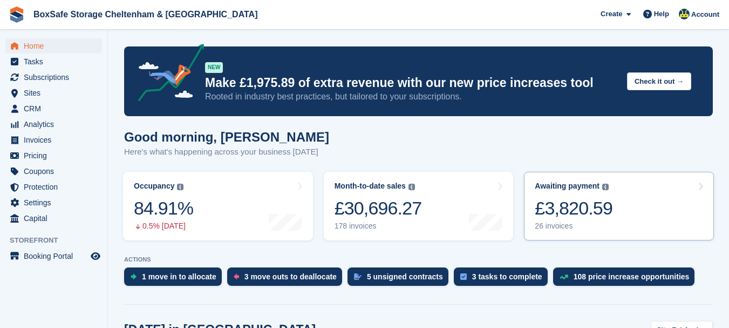
click at [610, 195] on link "Awaiting payment The total outstanding balance on all open invoices. £3,820.59 …" at bounding box center [619, 206] width 190 height 69
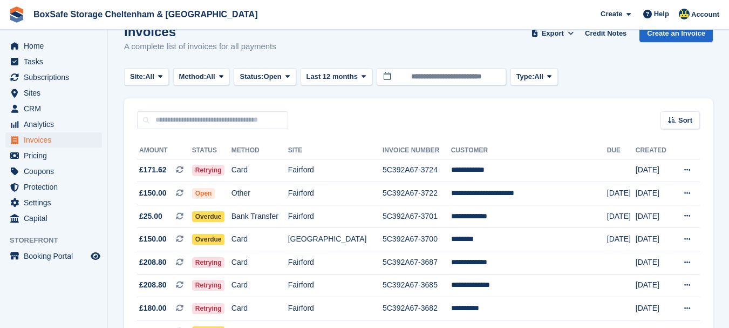
click at [728, 70] on html "BoxSafe Storage Cheltenham & [GEOGRAPHIC_DATA] Create Subscription Invoice Cont…" at bounding box center [364, 142] width 729 height 328
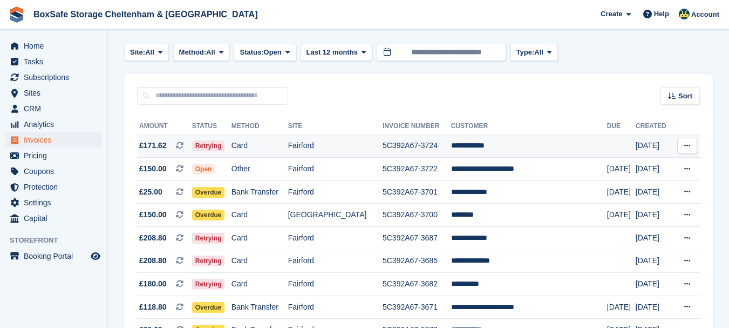
click at [471, 142] on td "**********" at bounding box center [529, 145] width 156 height 23
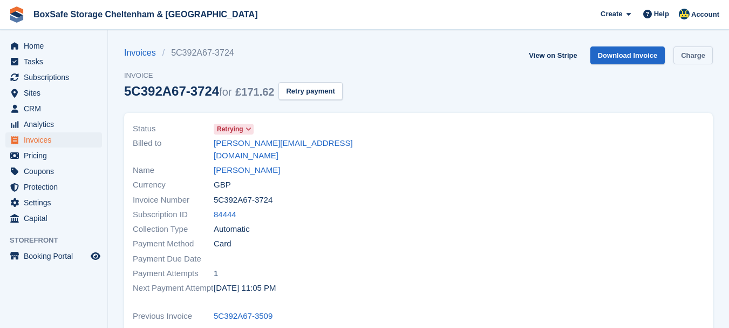
click at [685, 56] on link "Charge" at bounding box center [692, 55] width 39 height 18
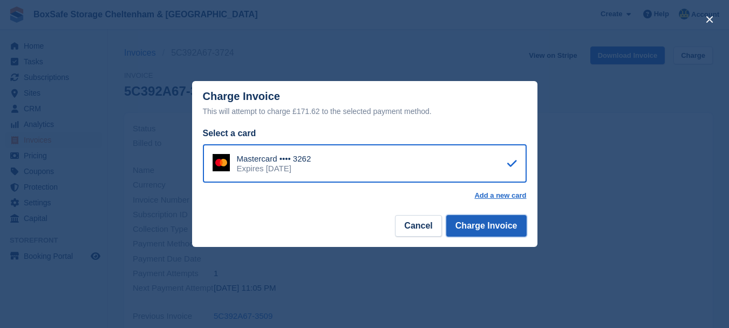
click at [491, 226] on button "Charge Invoice" at bounding box center [486, 226] width 80 height 22
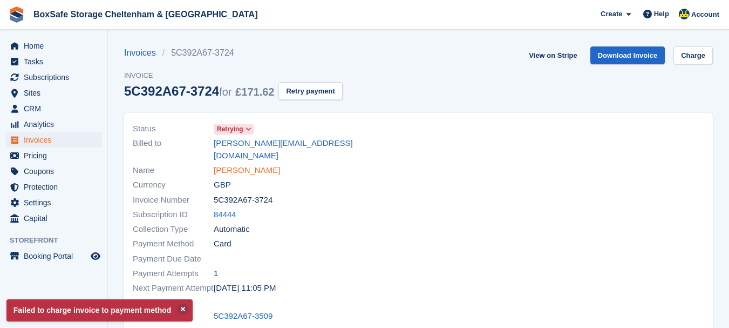
click at [231, 164] on link "[PERSON_NAME]" at bounding box center [247, 170] width 66 height 12
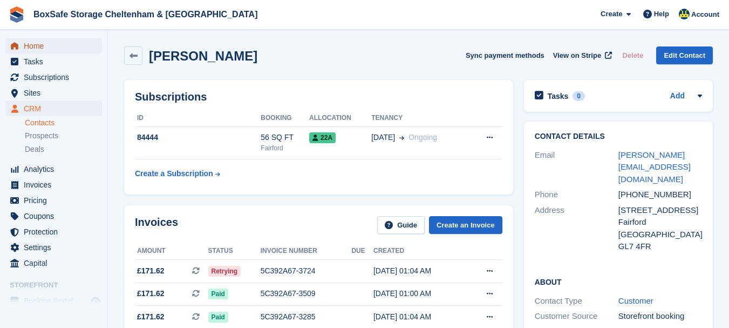
click at [33, 47] on span "Home" at bounding box center [56, 45] width 65 height 15
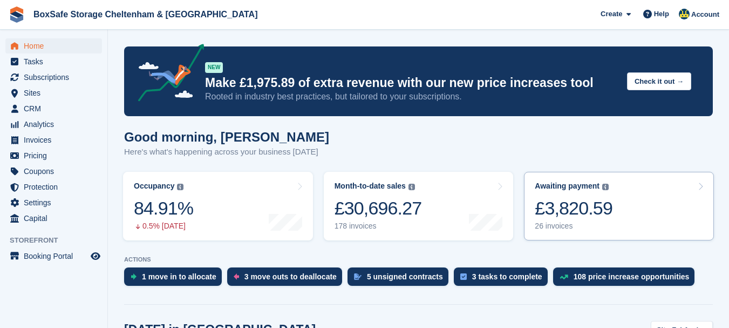
click at [569, 207] on div "£3,820.59" at bounding box center [574, 208] width 78 height 22
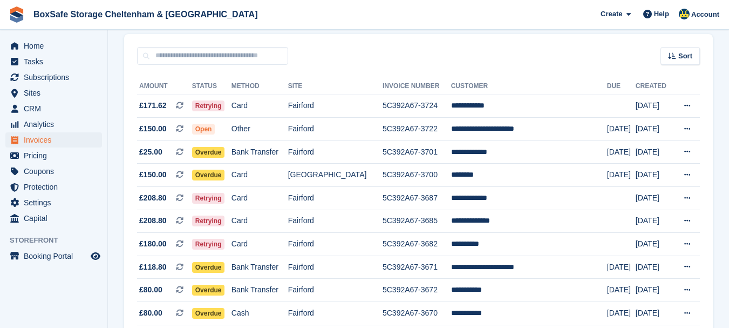
scroll to position [65, 0]
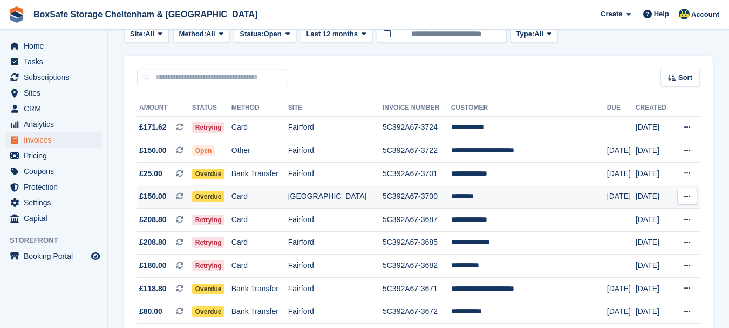
click at [487, 196] on td "********" at bounding box center [529, 196] width 156 height 23
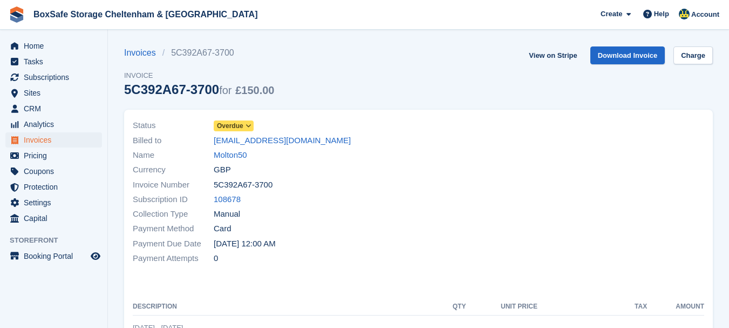
scroll to position [22, 0]
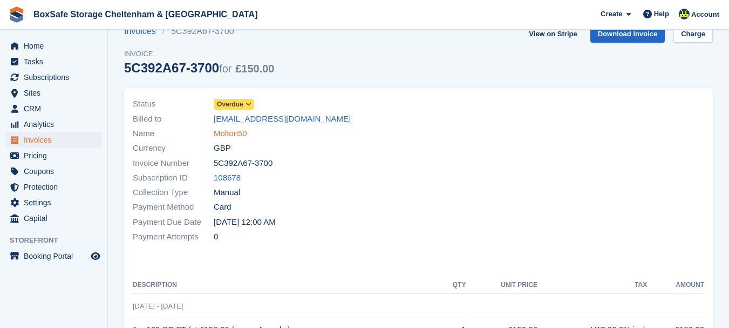
click at [245, 135] on link "Molton50" at bounding box center [230, 133] width 33 height 12
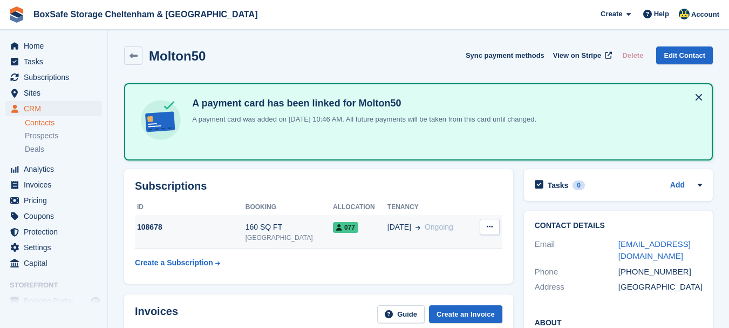
click at [245, 242] on td "108678" at bounding box center [190, 231] width 111 height 33
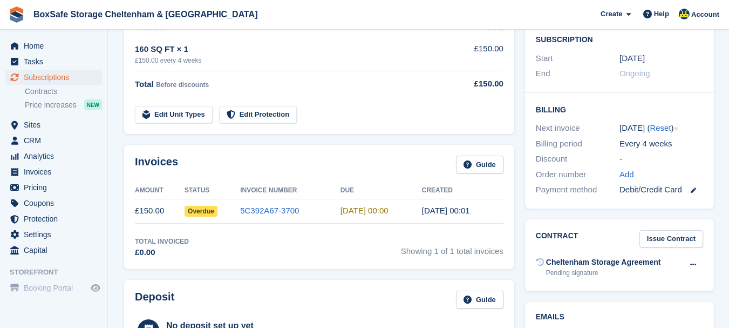
scroll to position [234, 0]
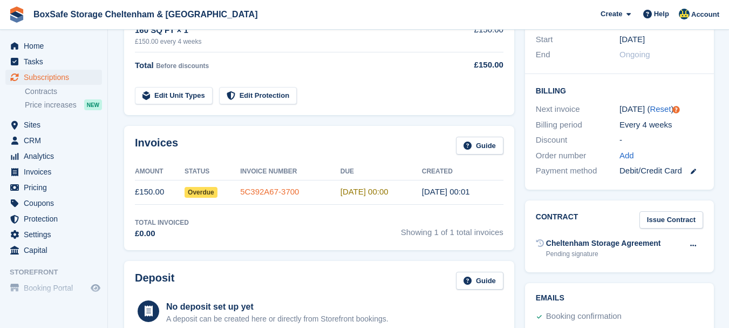
click at [256, 188] on link "5C392A67-3700" at bounding box center [269, 191] width 59 height 9
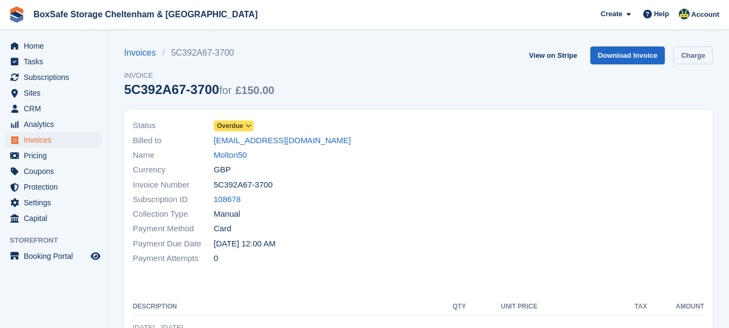
click at [702, 58] on link "Charge" at bounding box center [692, 55] width 39 height 18
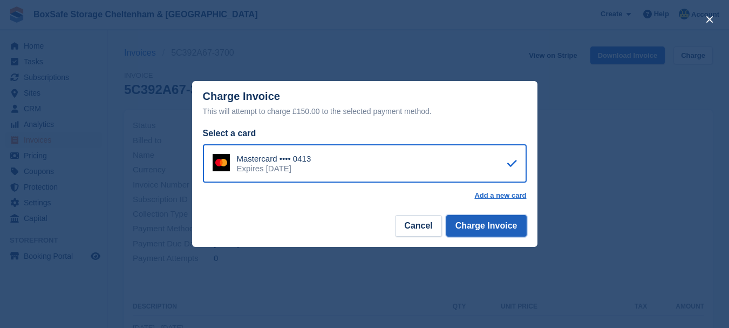
click at [491, 228] on button "Charge Invoice" at bounding box center [486, 226] width 80 height 22
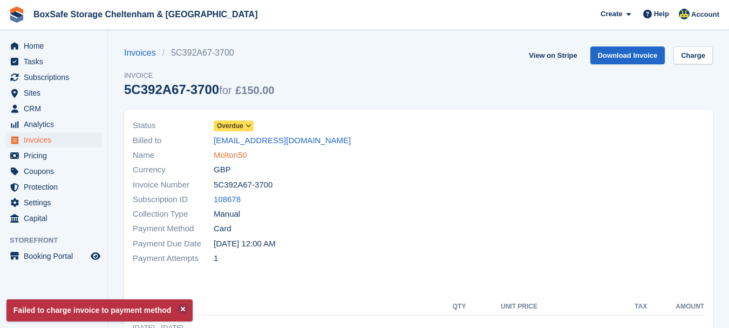
click at [230, 157] on link "Molton50" at bounding box center [230, 155] width 33 height 12
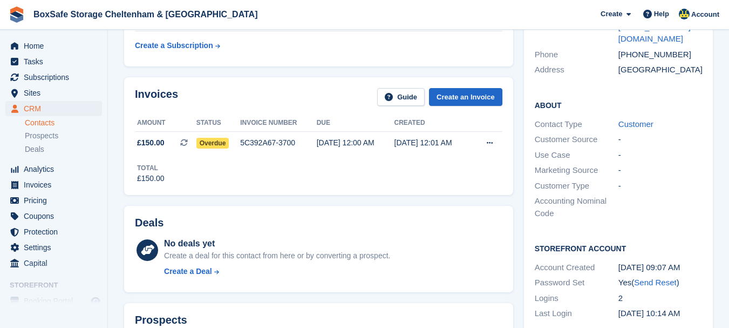
scroll to position [223, 0]
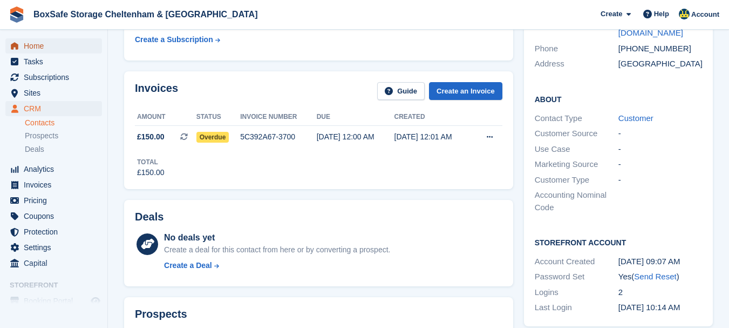
click at [48, 47] on span "Home" at bounding box center [56, 45] width 65 height 15
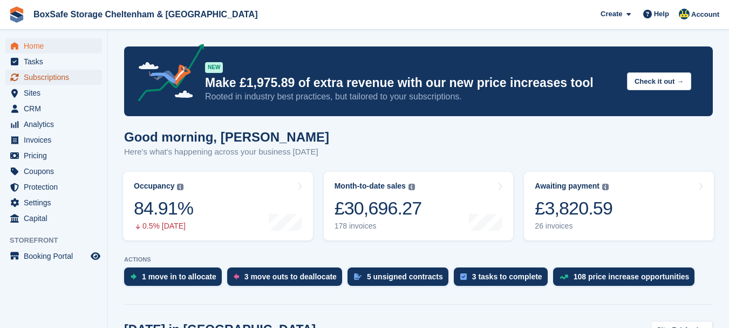
click at [36, 80] on span "Subscriptions" at bounding box center [56, 77] width 65 height 15
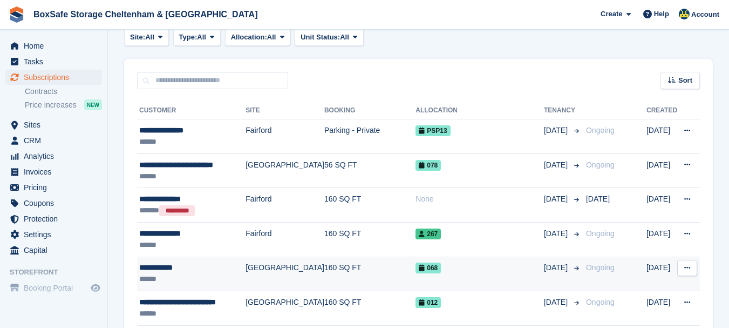
scroll to position [182, 0]
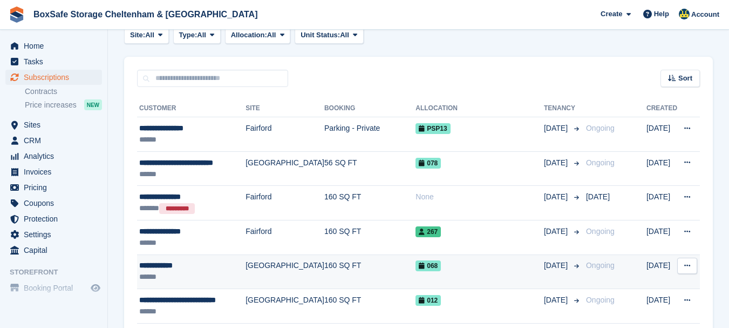
click at [170, 267] on div "**********" at bounding box center [192, 265] width 106 height 11
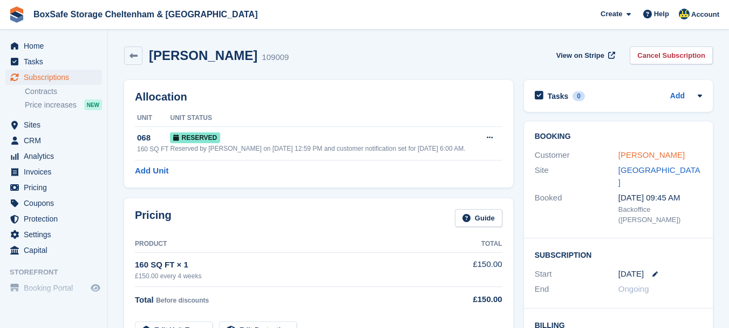
click at [638, 158] on link "[PERSON_NAME]" at bounding box center [651, 154] width 66 height 9
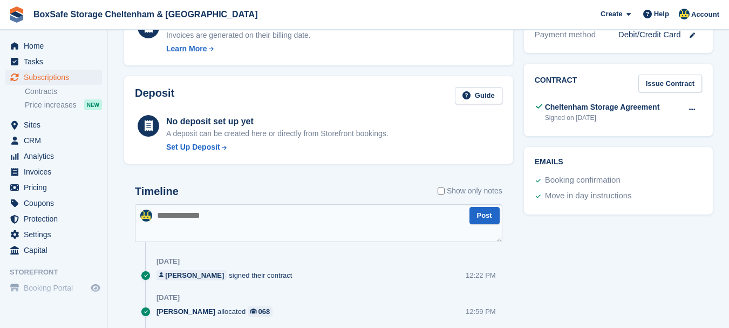
scroll to position [416, 0]
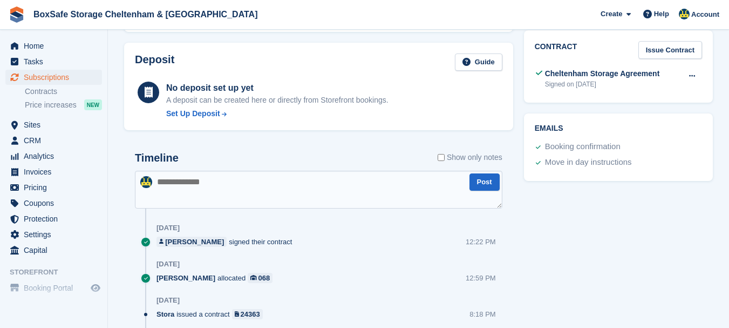
click at [285, 194] on textarea at bounding box center [318, 189] width 367 height 38
type textarea "**********"
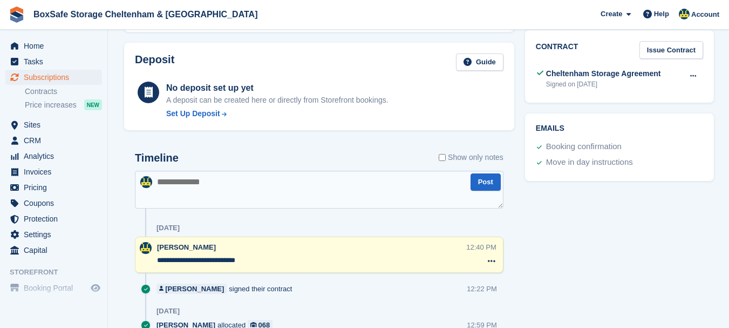
drag, startPoint x: 285, startPoint y: 194, endPoint x: 285, endPoint y: 200, distance: 5.4
click at [285, 200] on textarea at bounding box center [319, 189] width 369 height 38
type textarea "**********"
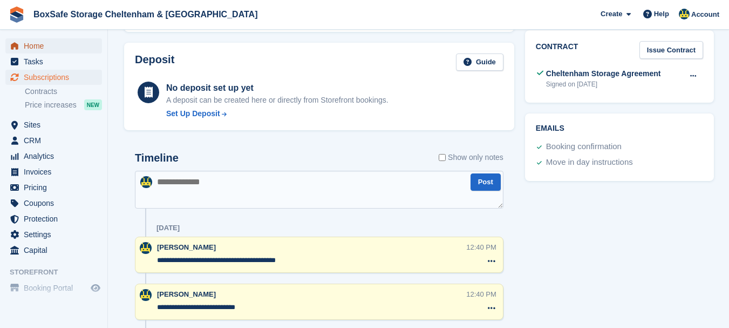
click at [46, 47] on span "Home" at bounding box center [56, 45] width 65 height 15
